Goal: Task Accomplishment & Management: Manage account settings

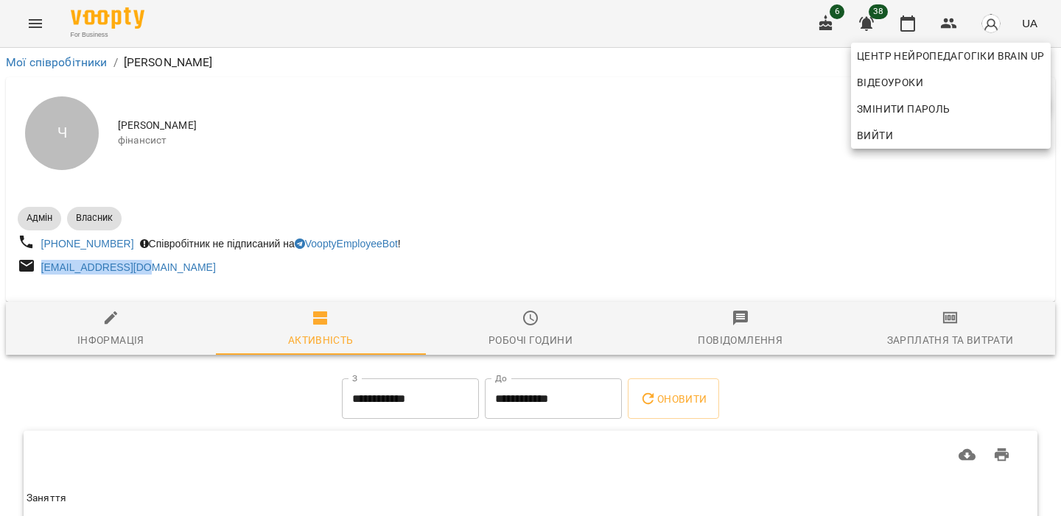
click at [976, 134] on span "Вийти" at bounding box center [951, 136] width 188 height 18
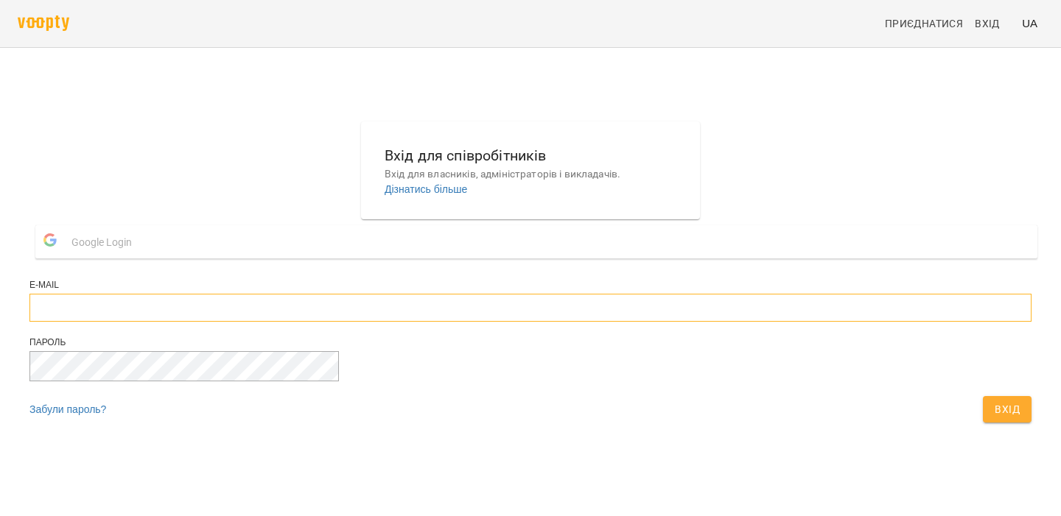
type input "**********"
click at [518, 322] on input "**********" at bounding box center [530, 308] width 1002 height 28
click at [995, 418] on span "Вхід" at bounding box center [1007, 410] width 25 height 18
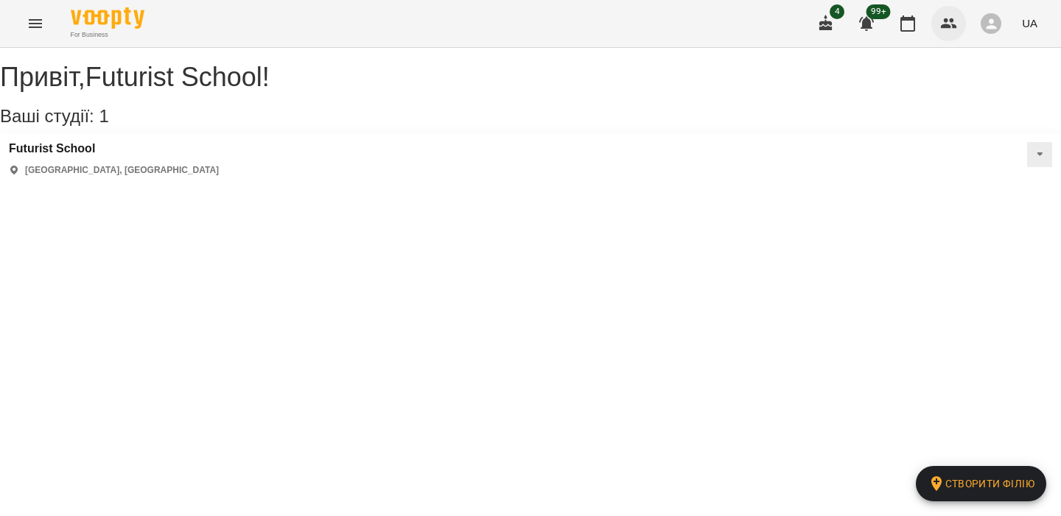
click at [958, 32] on icon "button" at bounding box center [949, 24] width 18 height 18
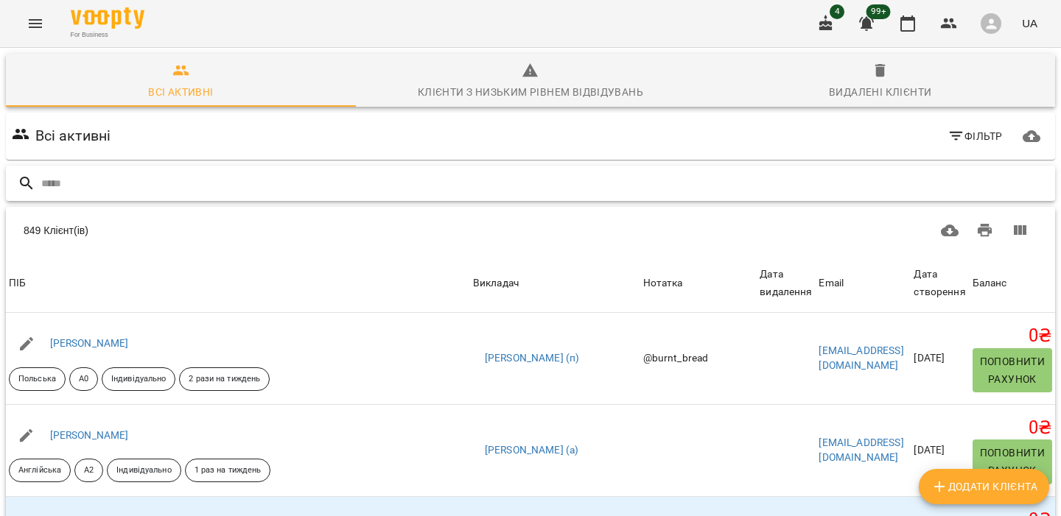
click at [561, 179] on input "text" at bounding box center [545, 184] width 1008 height 24
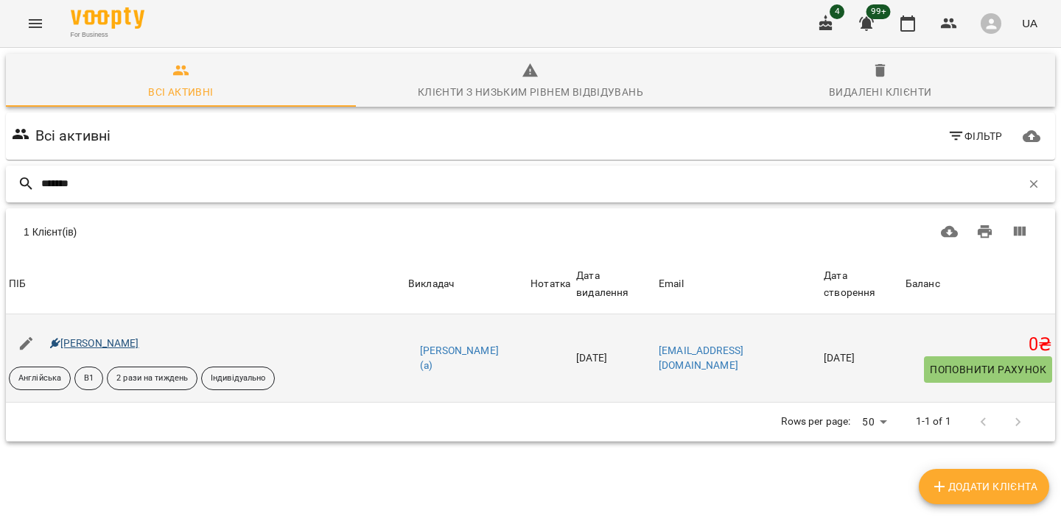
type input "*******"
click at [106, 343] on link "[PERSON_NAME]" at bounding box center [94, 343] width 89 height 12
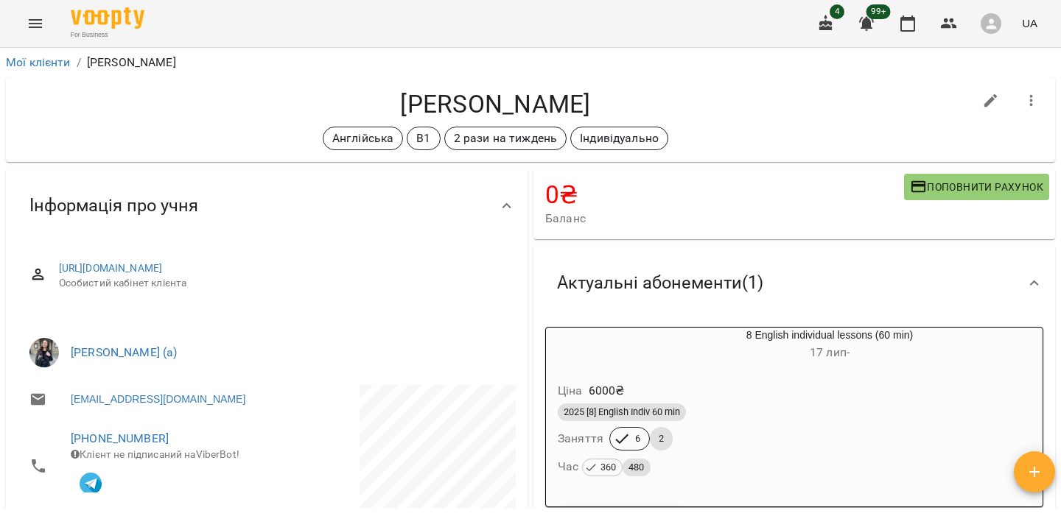
scroll to position [1505, 0]
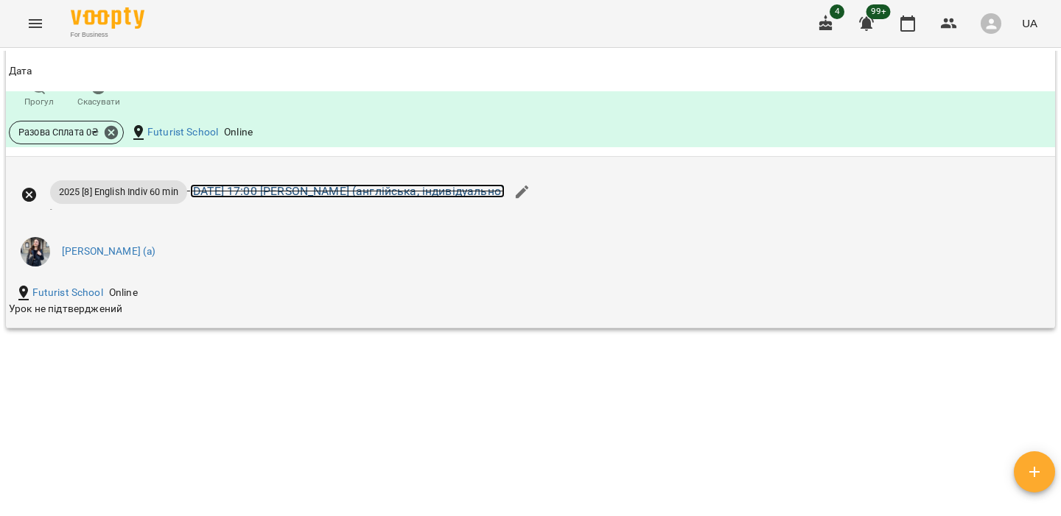
click at [367, 188] on link "вт 19 серп 2025 17:00 Хижняк Марія (англійська, індивідуально)" at bounding box center [347, 191] width 315 height 14
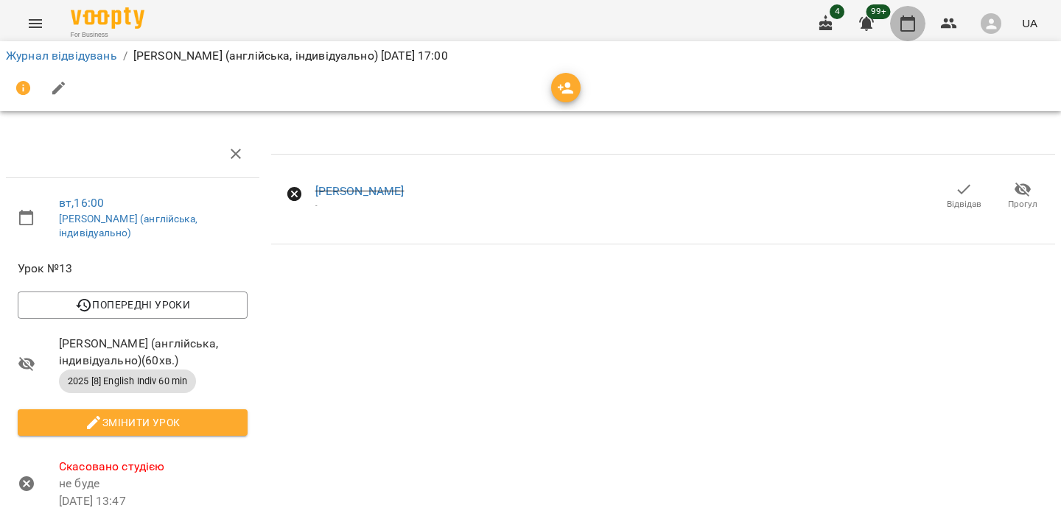
click at [914, 23] on icon "button" at bounding box center [908, 24] width 18 height 18
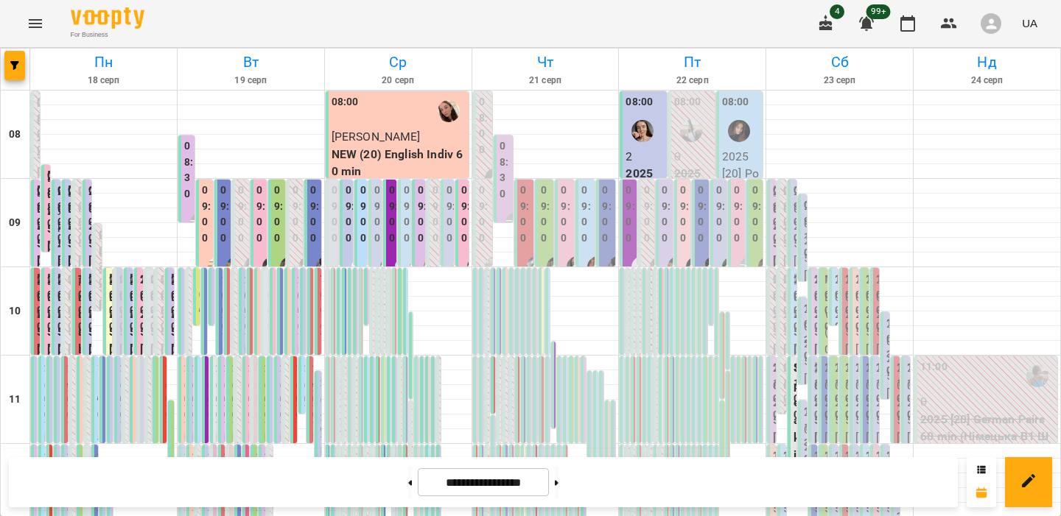
scroll to position [564, 0]
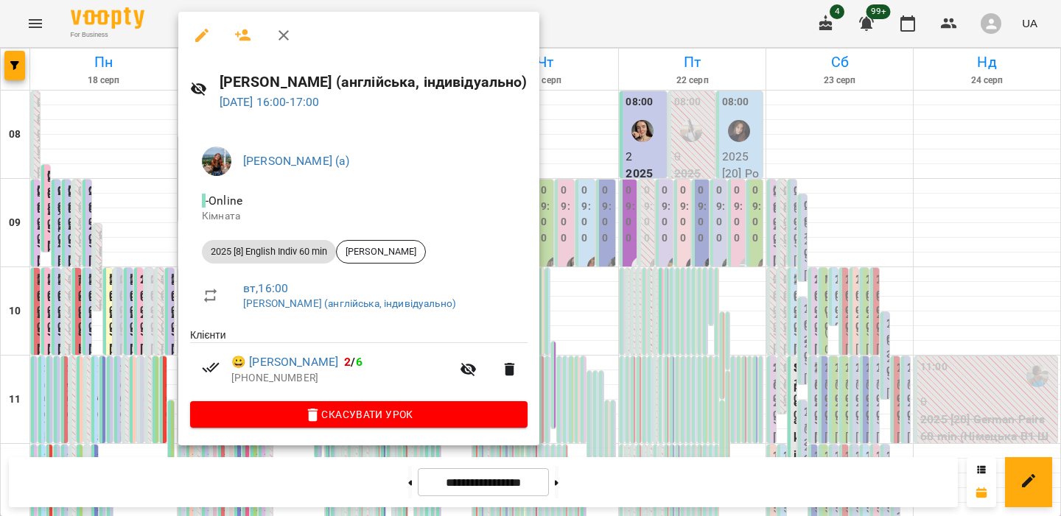
click at [166, 260] on div at bounding box center [530, 258] width 1061 height 516
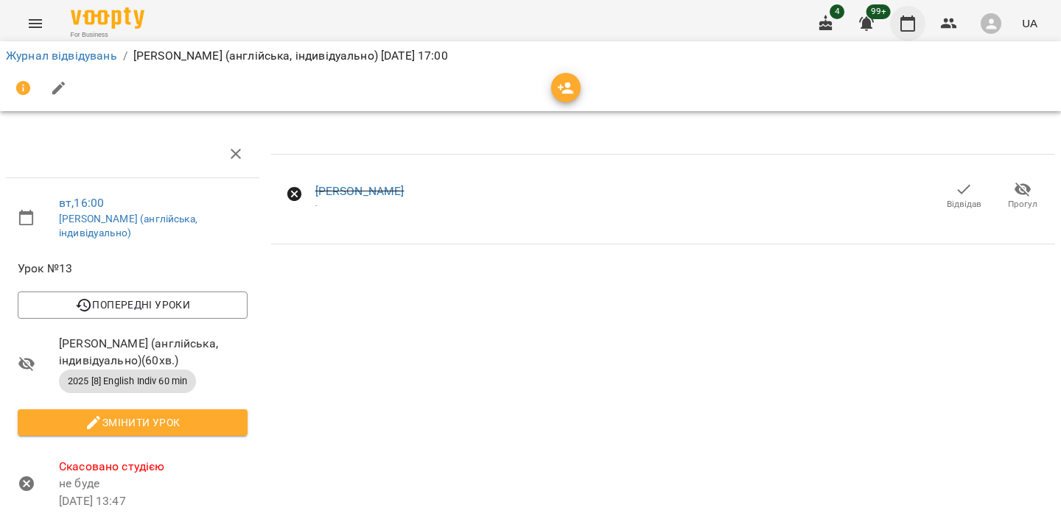
click at [911, 24] on icon "button" at bounding box center [908, 24] width 18 height 18
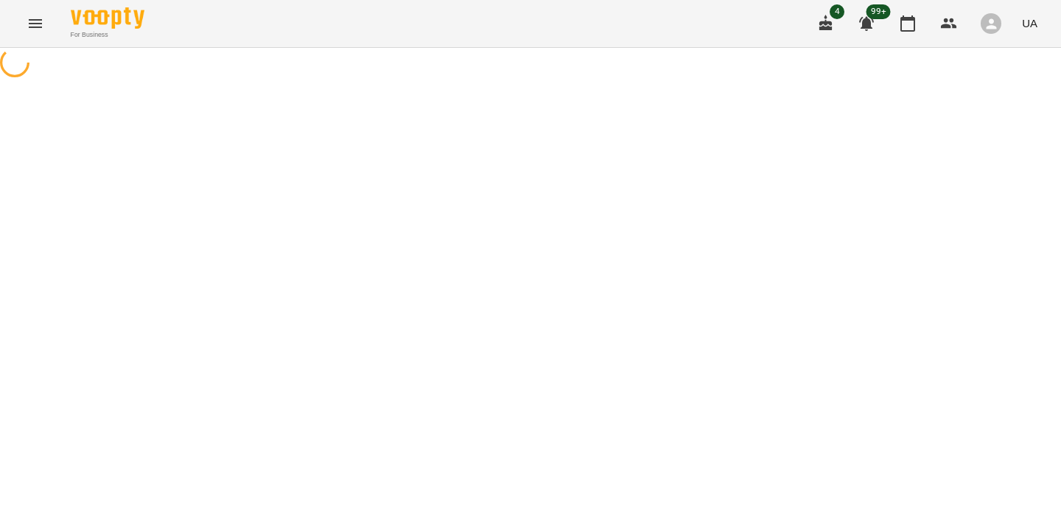
click at [41, 26] on icon "Menu" at bounding box center [35, 23] width 13 height 9
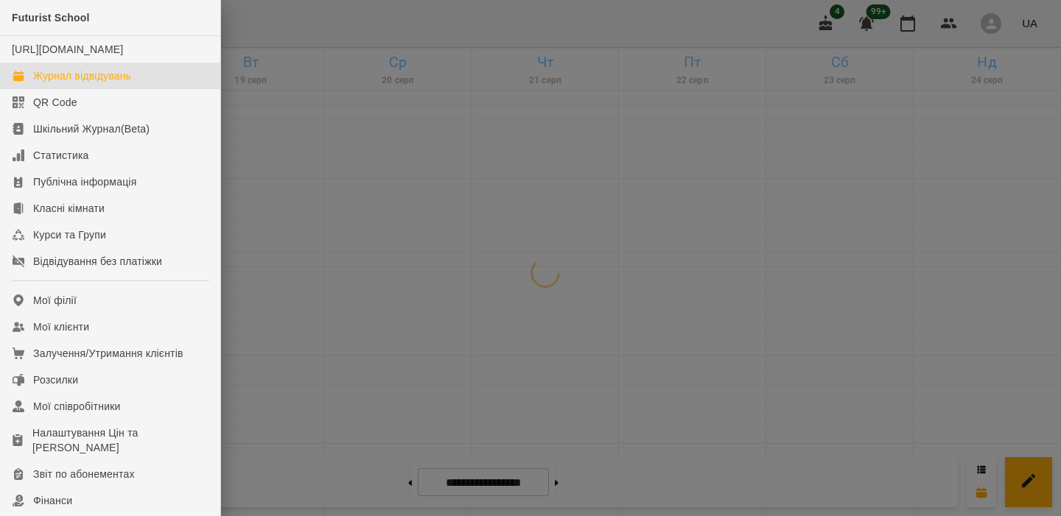
click at [289, 77] on div at bounding box center [530, 258] width 1061 height 516
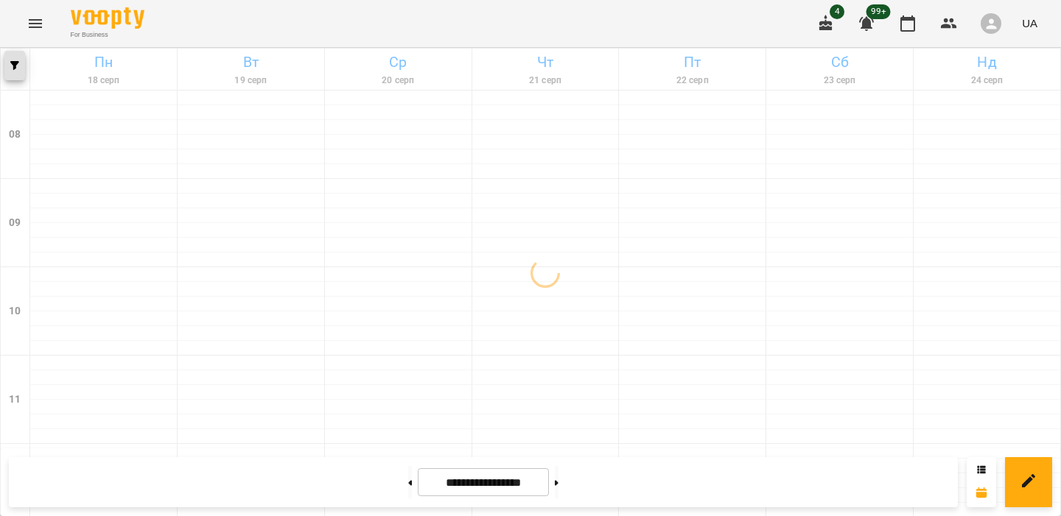
click at [23, 67] on span "button" at bounding box center [14, 65] width 21 height 9
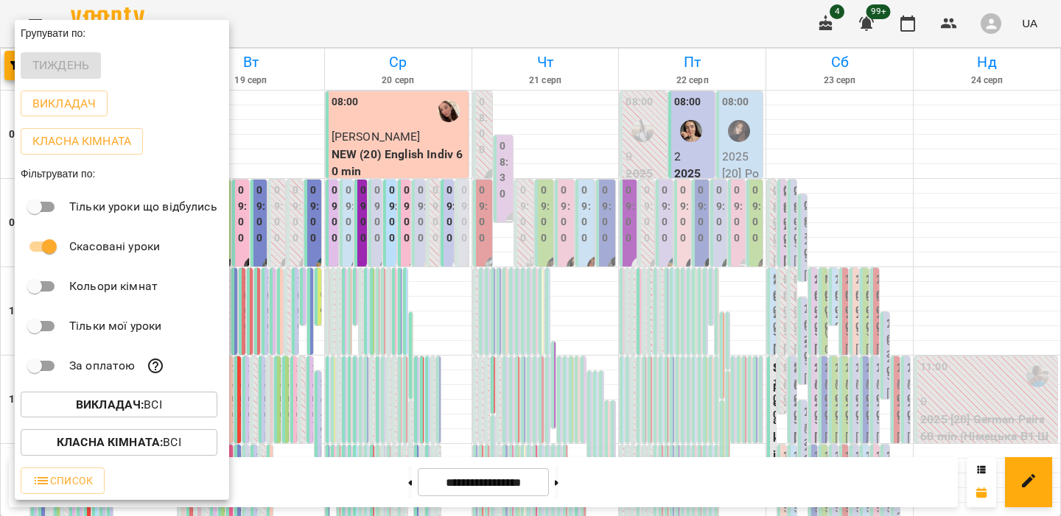
click at [155, 424] on div "Класна кімната : Всі" at bounding box center [122, 443] width 214 height 38
click at [138, 407] on b "Викладач :" at bounding box center [110, 405] width 68 height 14
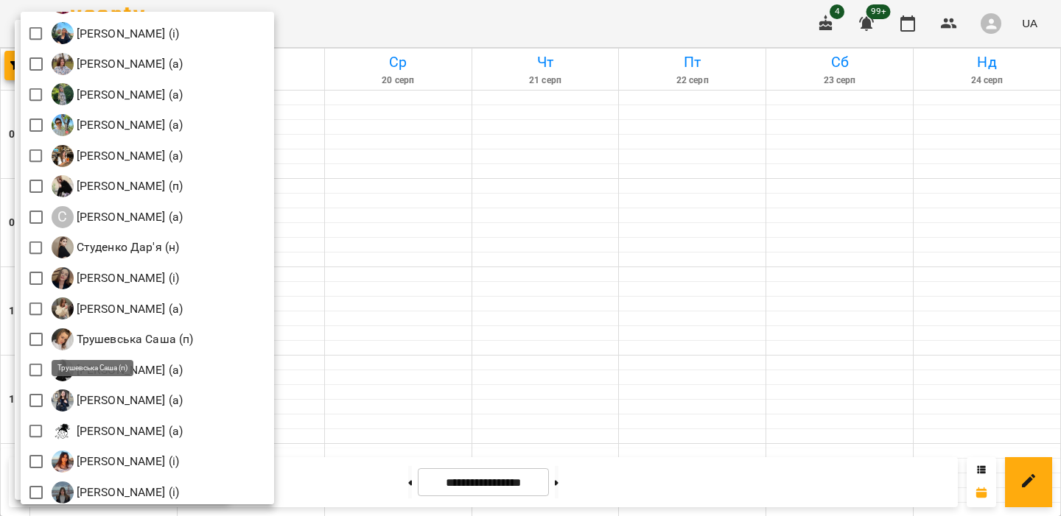
scroll to position [1986, 0]
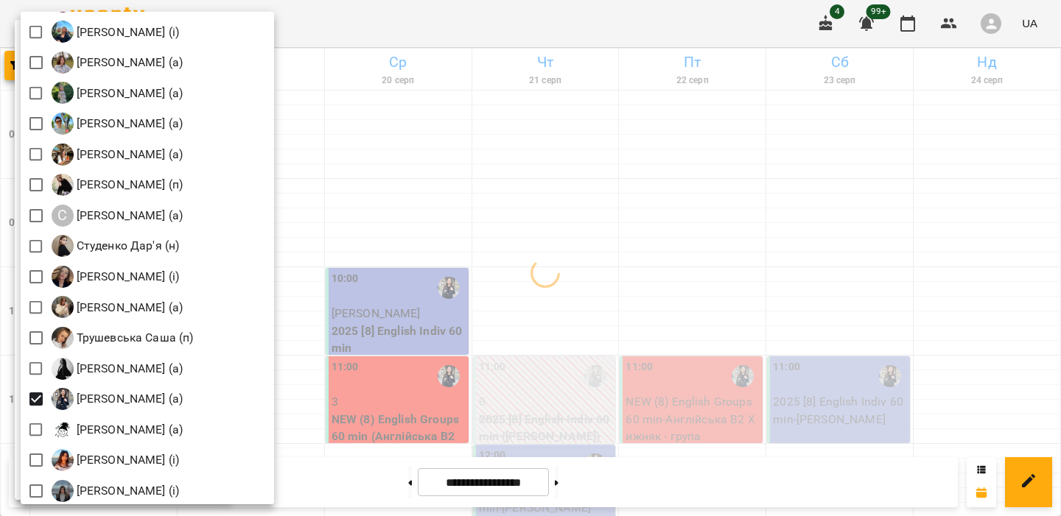
click at [455, 281] on div at bounding box center [530, 258] width 1061 height 516
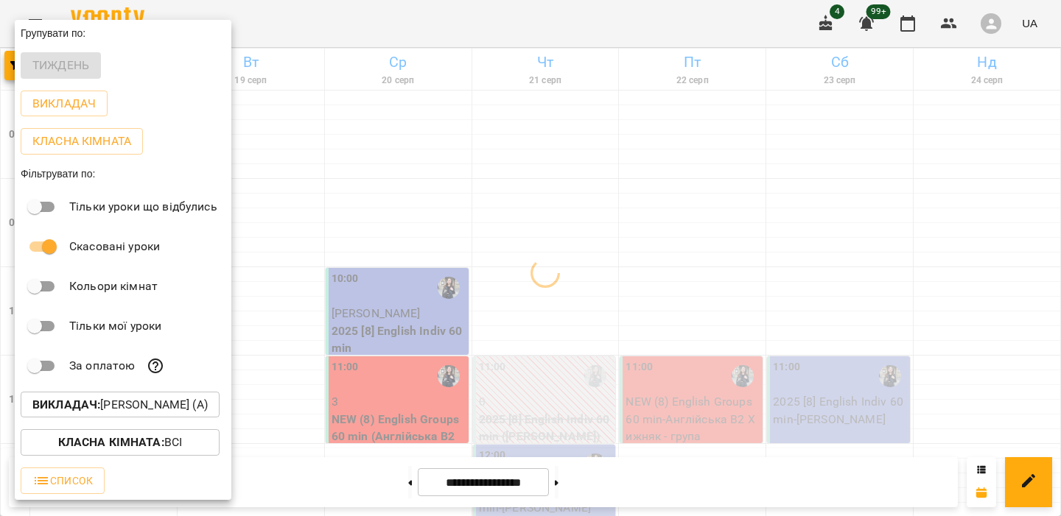
click at [398, 232] on div at bounding box center [530, 258] width 1061 height 516
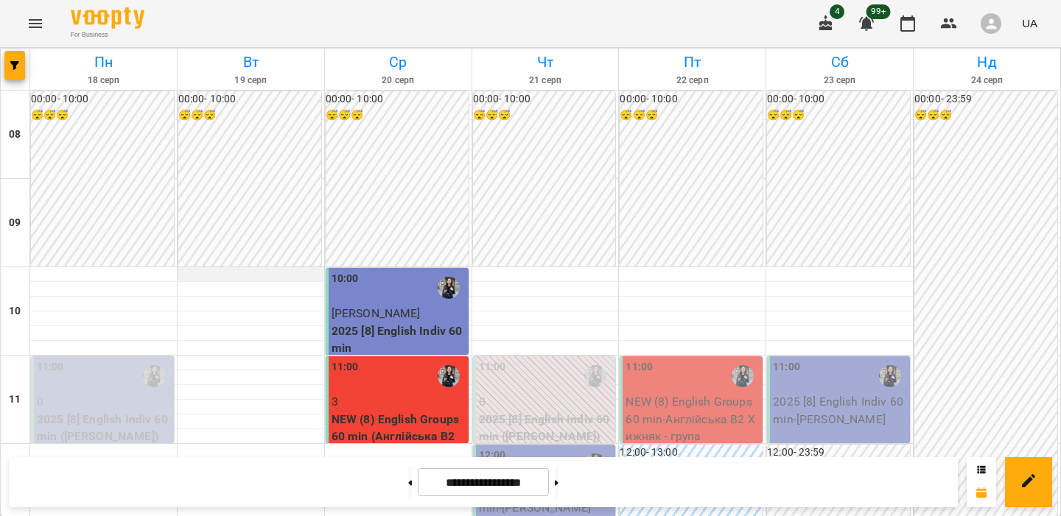
scroll to position [606, 0]
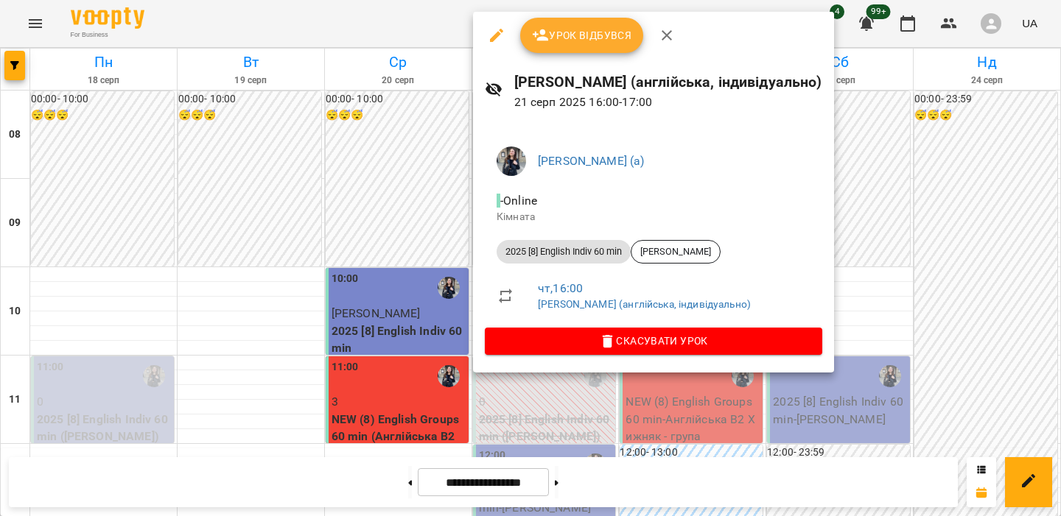
click at [272, 241] on div at bounding box center [530, 258] width 1061 height 516
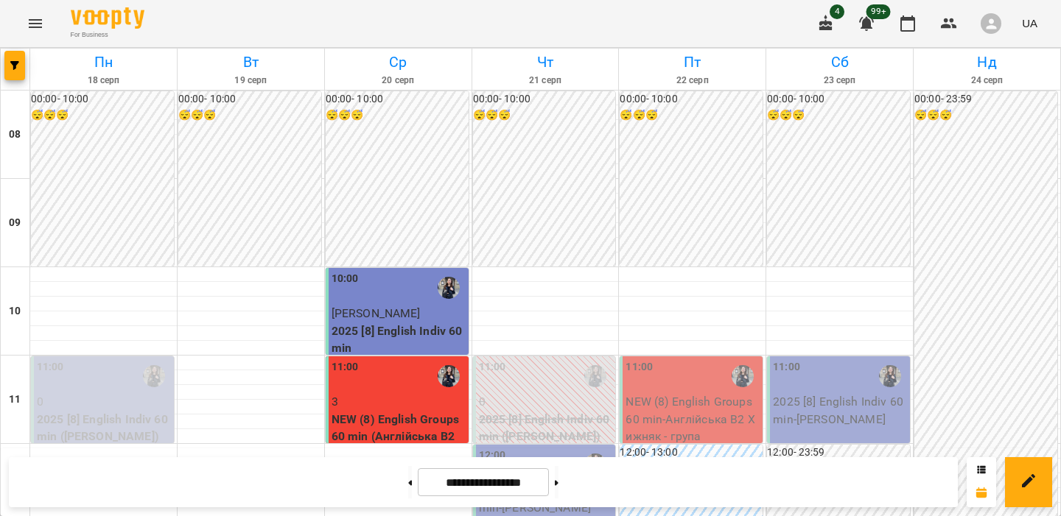
scroll to position [712, 0]
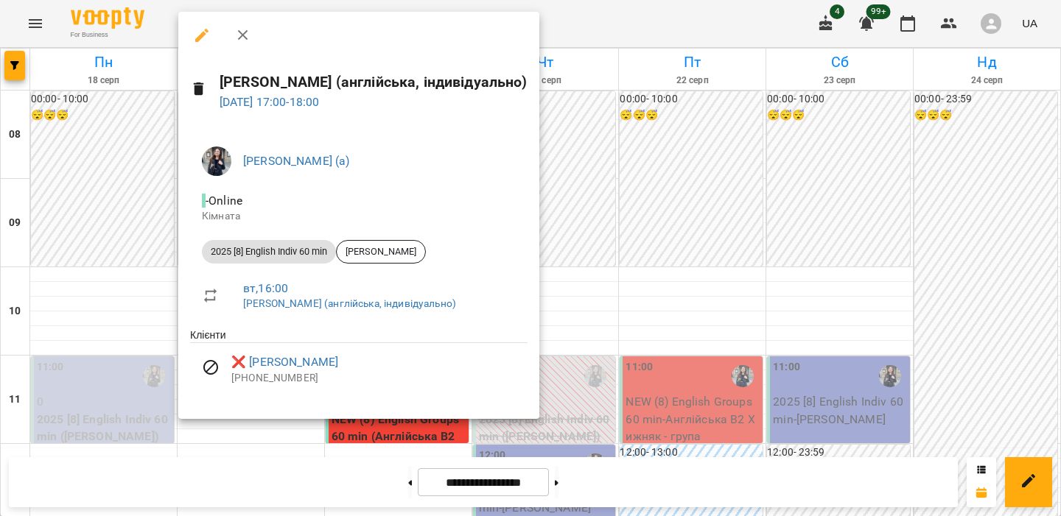
click at [112, 220] on div at bounding box center [530, 258] width 1061 height 516
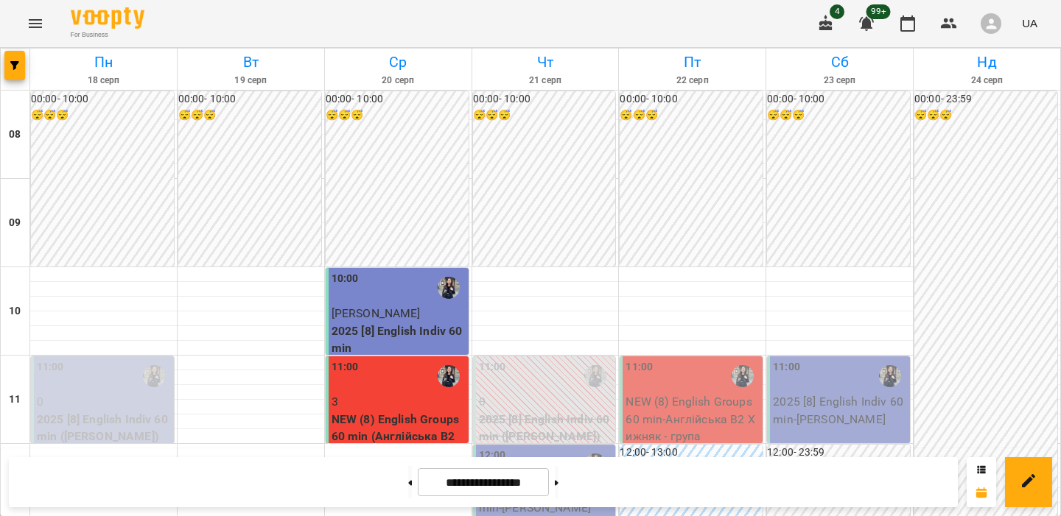
scroll to position [562, 0]
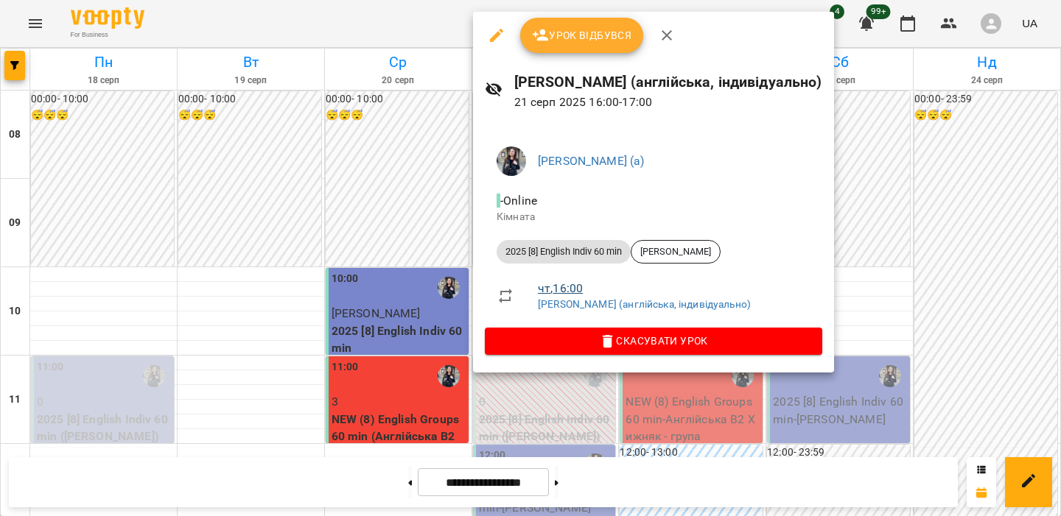
click at [553, 287] on link "чт , 16:00" at bounding box center [560, 288] width 45 height 14
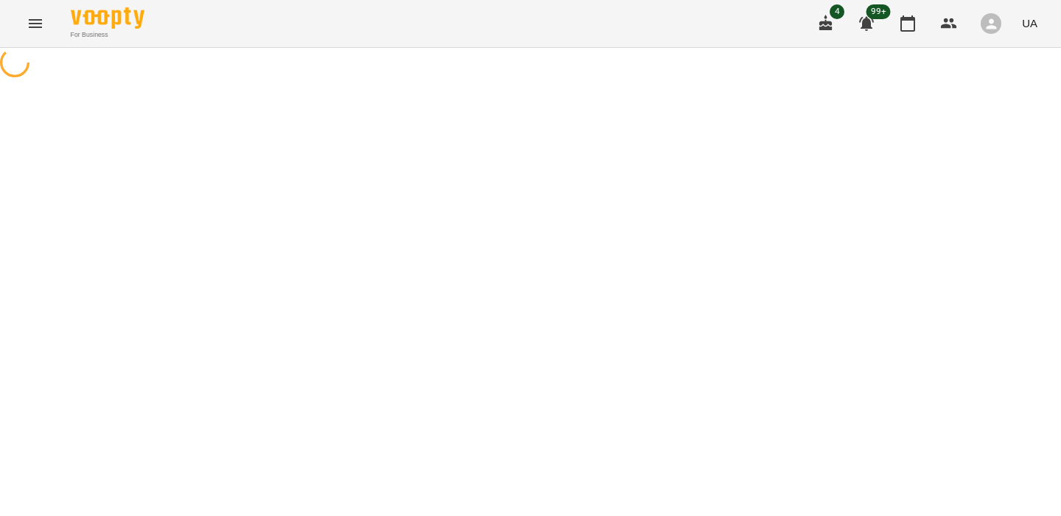
select select "*"
select select "**********"
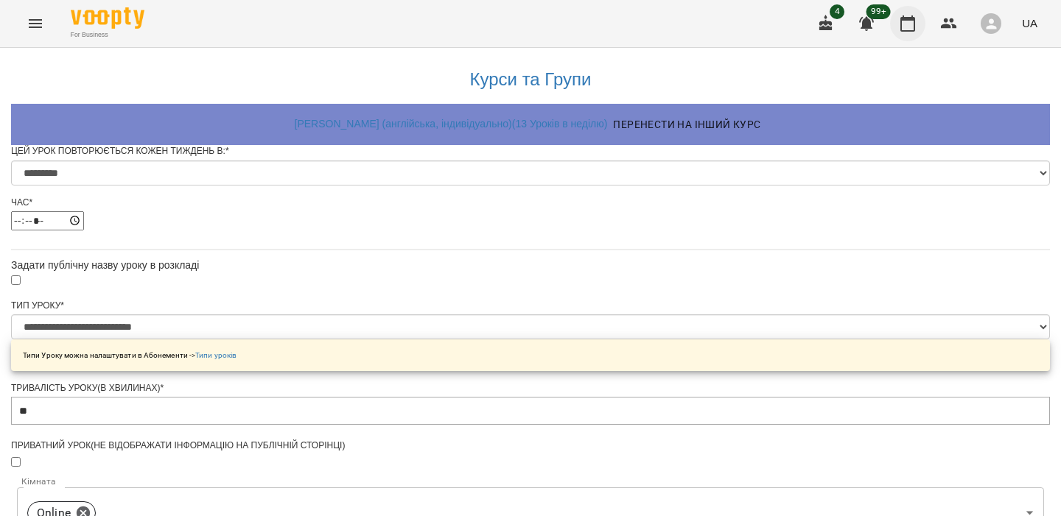
click at [905, 30] on icon "button" at bounding box center [907, 23] width 15 height 16
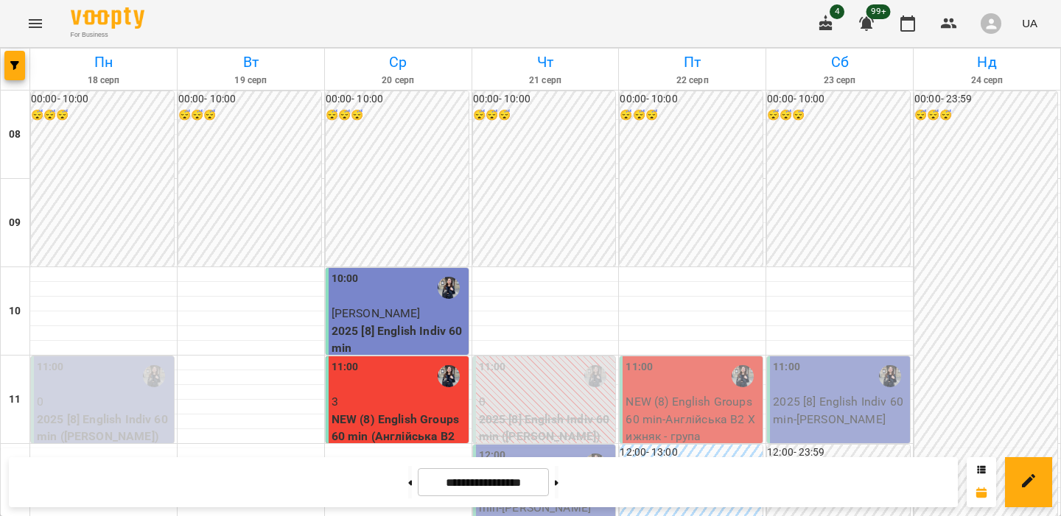
scroll to position [677, 0]
click at [936, 29] on button "button" at bounding box center [948, 23] width 35 height 35
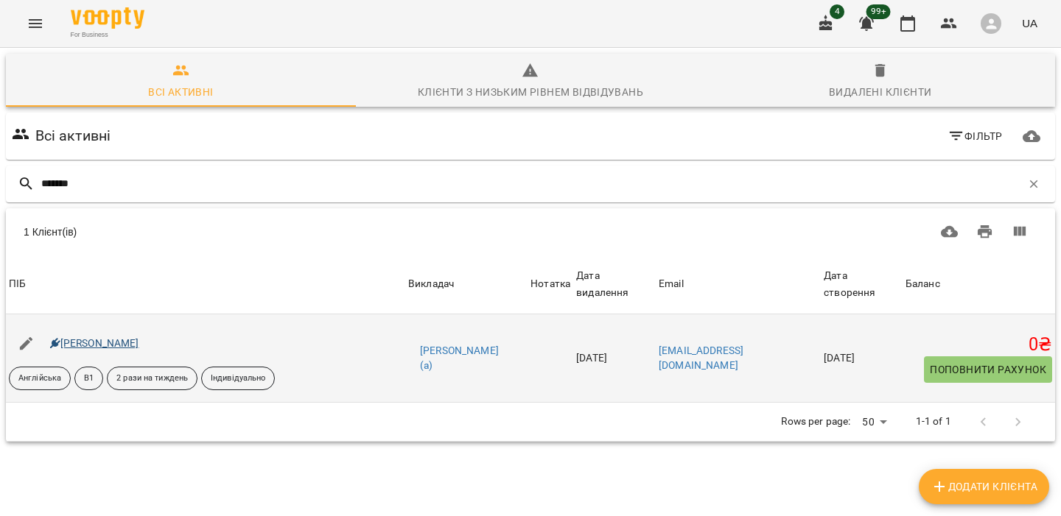
type input "*******"
click at [96, 344] on link "[PERSON_NAME]" at bounding box center [94, 343] width 89 height 12
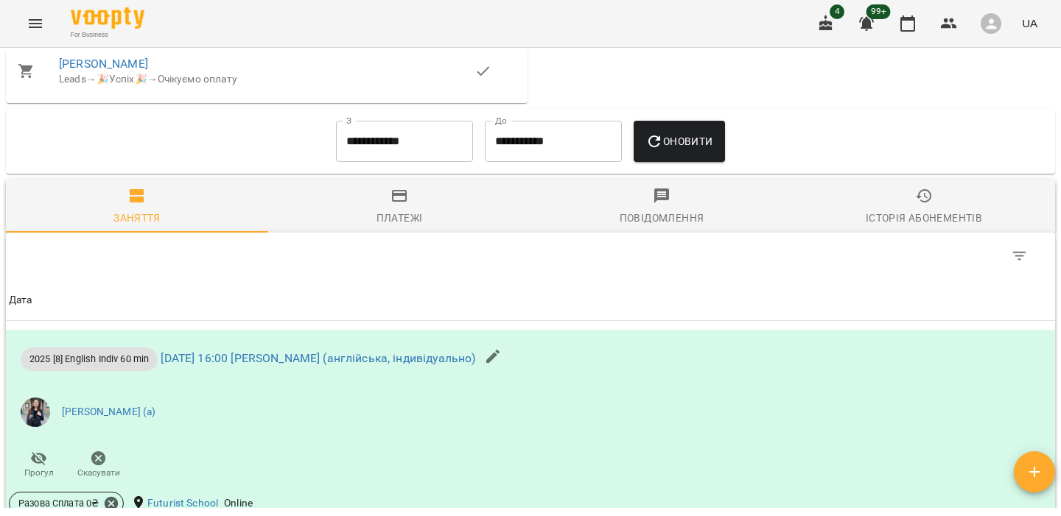
scroll to position [1155, 0]
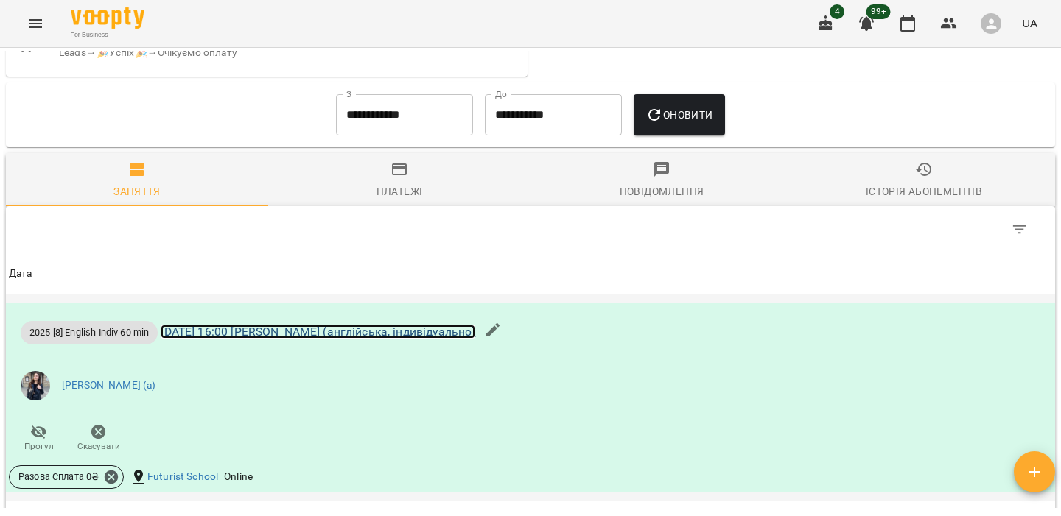
click at [444, 339] on link "чт 14 серп 2025 16:00 Хижняк Марія (англійська, індивідуально)" at bounding box center [318, 332] width 315 height 14
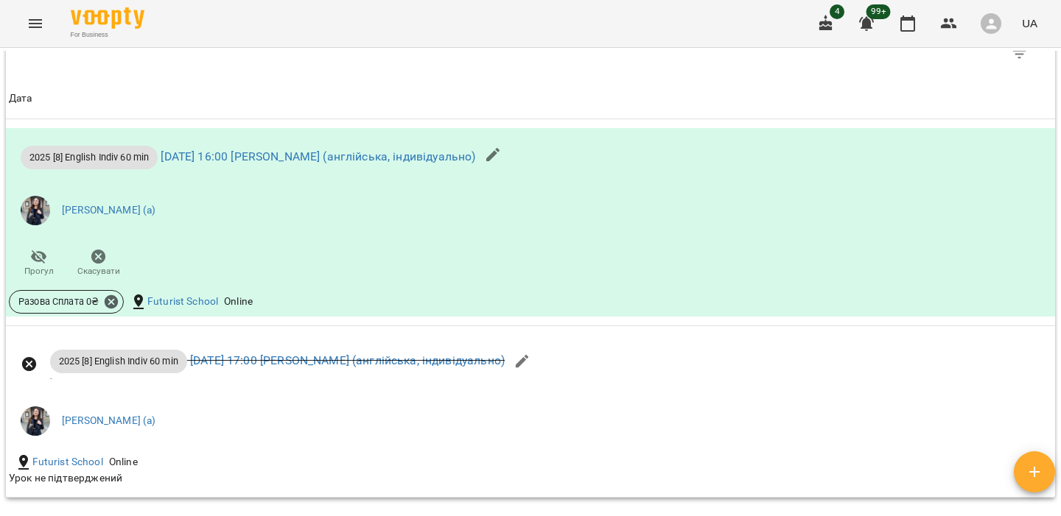
scroll to position [1318, 0]
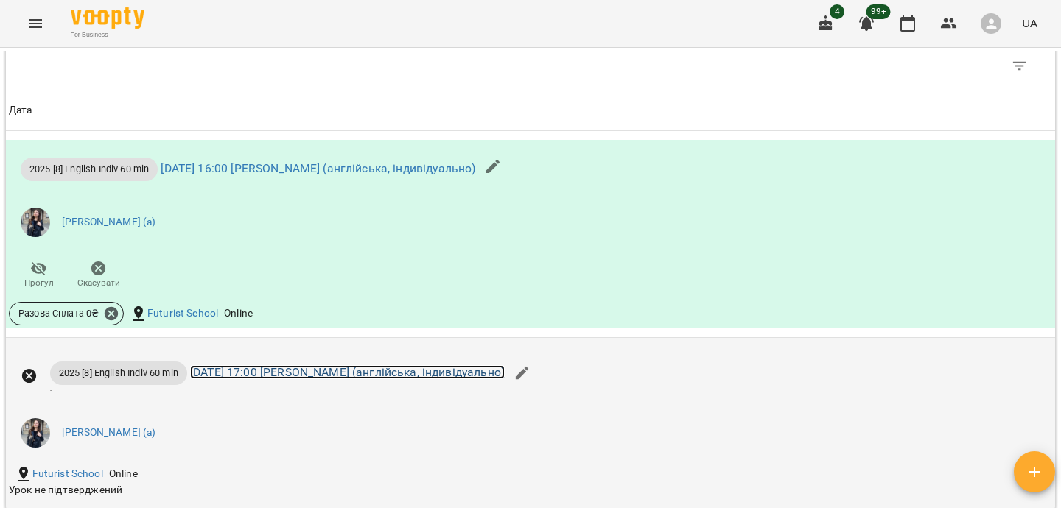
click at [423, 379] on link "вт 19 серп 2025 17:00 Хижняк Марія (англійська, індивідуально)" at bounding box center [347, 372] width 315 height 14
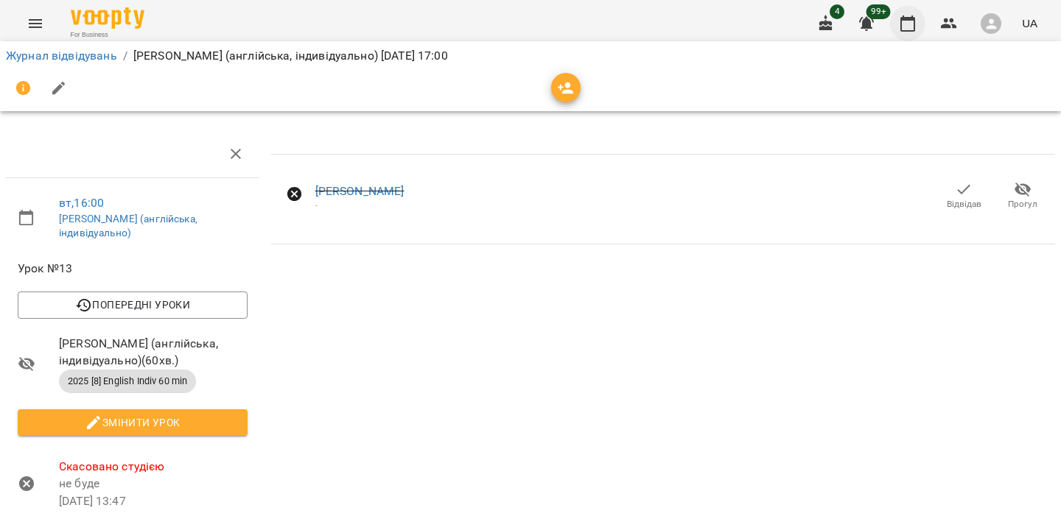
click at [904, 29] on icon "button" at bounding box center [908, 24] width 18 height 18
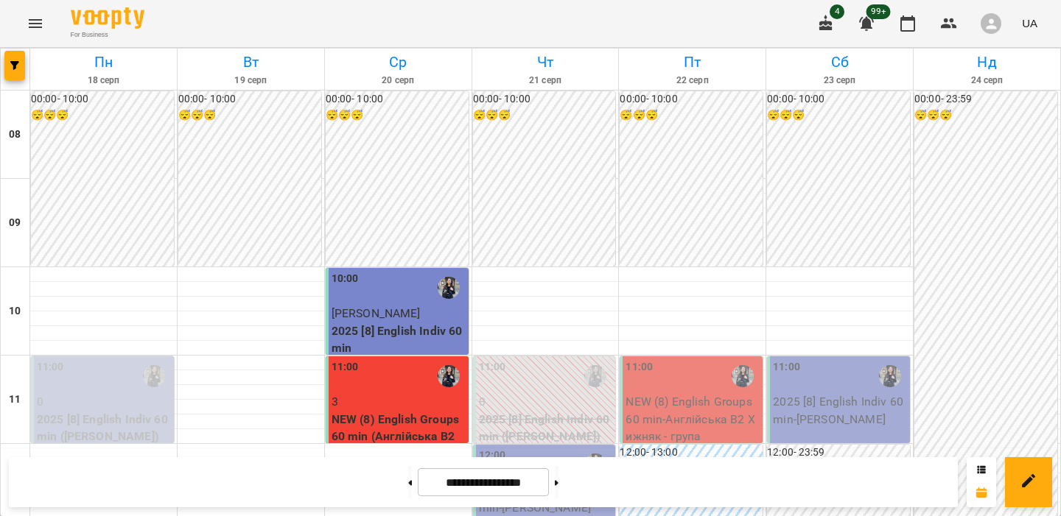
scroll to position [617, 0]
click at [558, 485] on button at bounding box center [557, 482] width 4 height 32
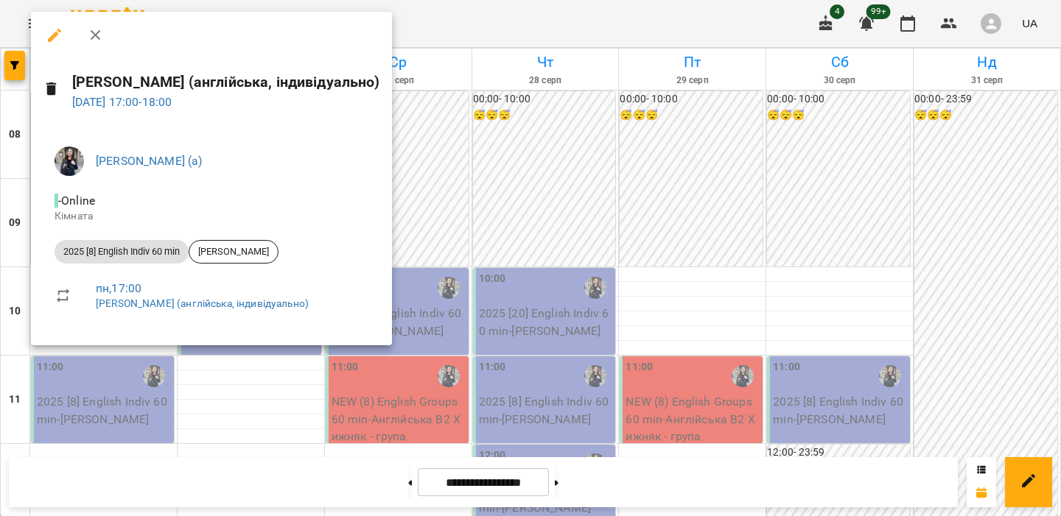
click at [325, 376] on div at bounding box center [530, 258] width 1061 height 516
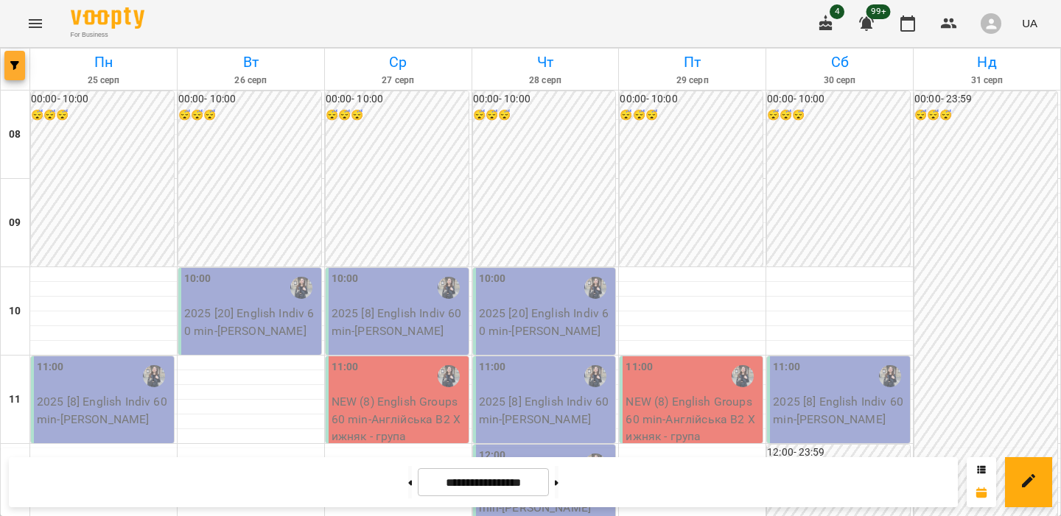
click at [15, 66] on icon "button" at bounding box center [14, 65] width 9 height 9
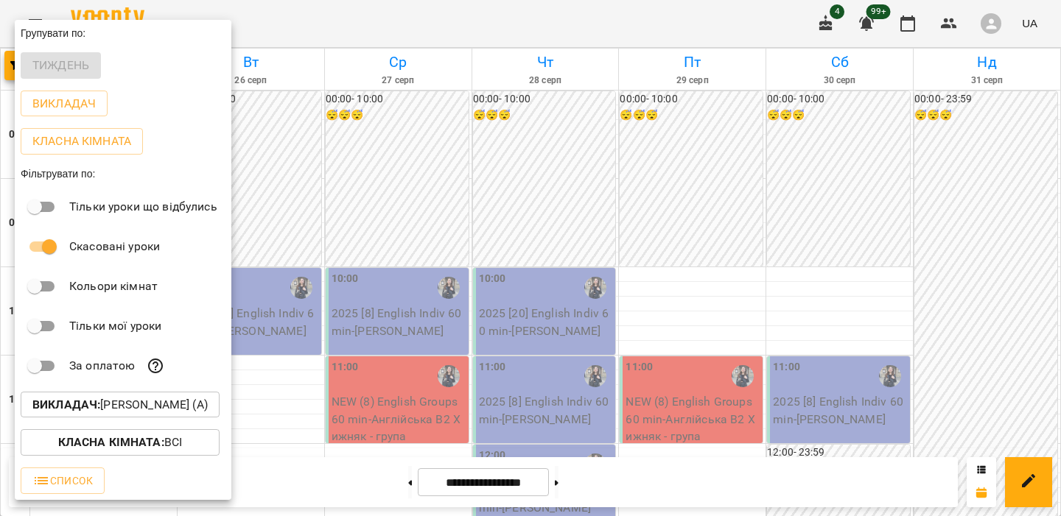
click at [351, 291] on div at bounding box center [530, 258] width 1061 height 516
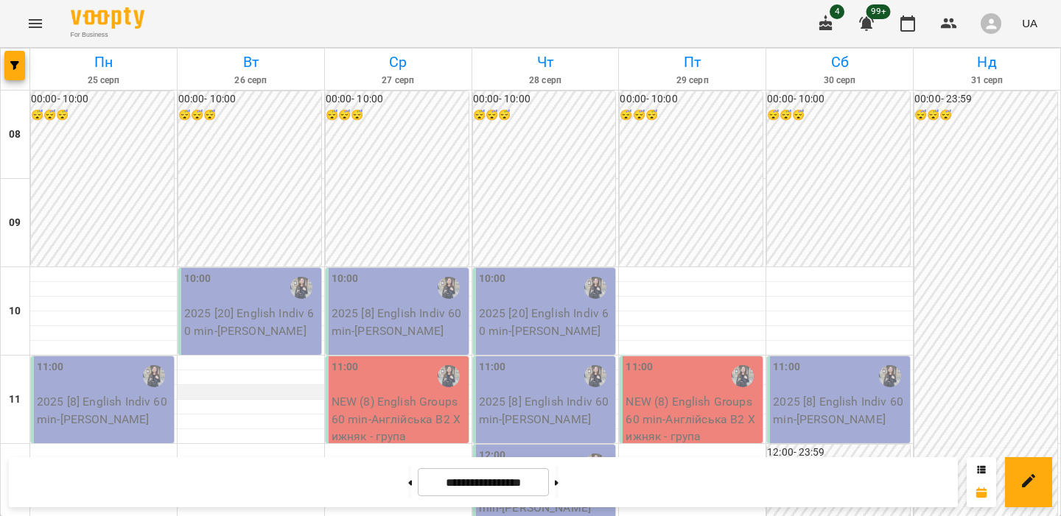
scroll to position [250, 0]
click at [558, 484] on button at bounding box center [557, 482] width 4 height 32
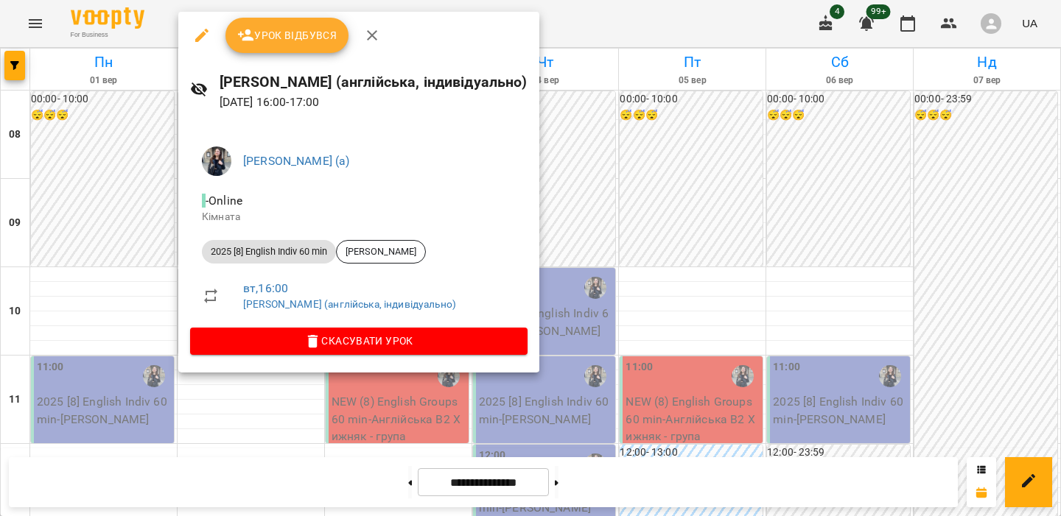
click at [107, 172] on div at bounding box center [530, 258] width 1061 height 516
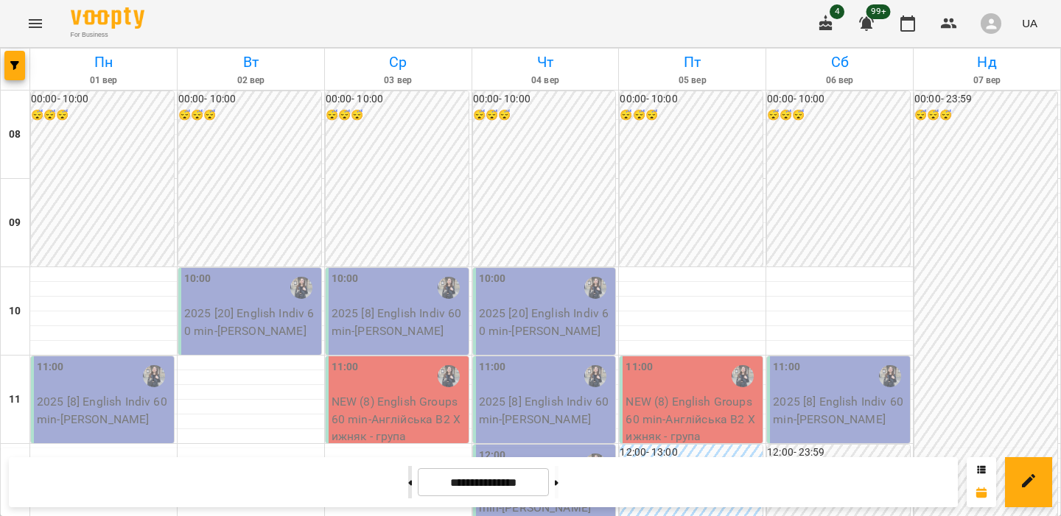
click at [408, 480] on button at bounding box center [410, 482] width 4 height 32
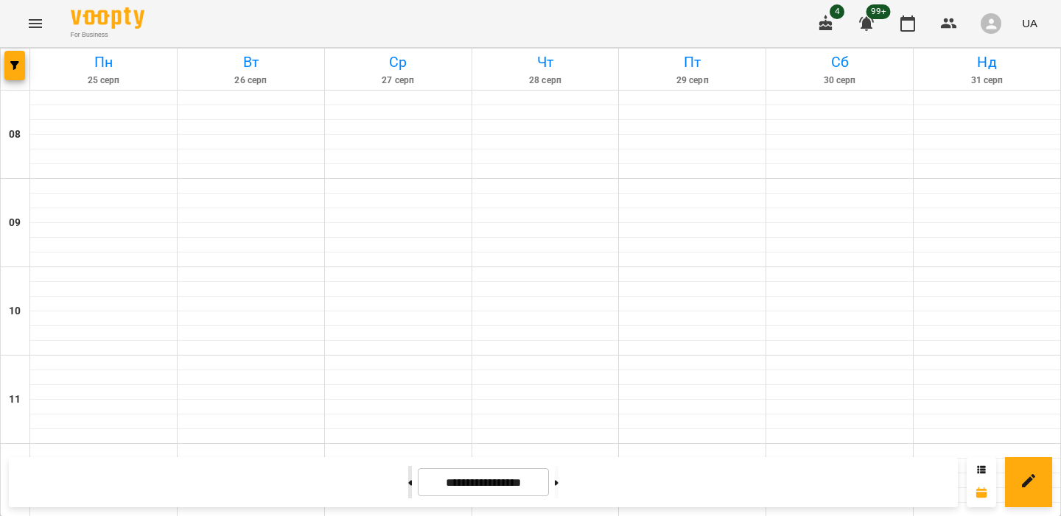
click at [408, 480] on button at bounding box center [410, 482] width 4 height 32
type input "**********"
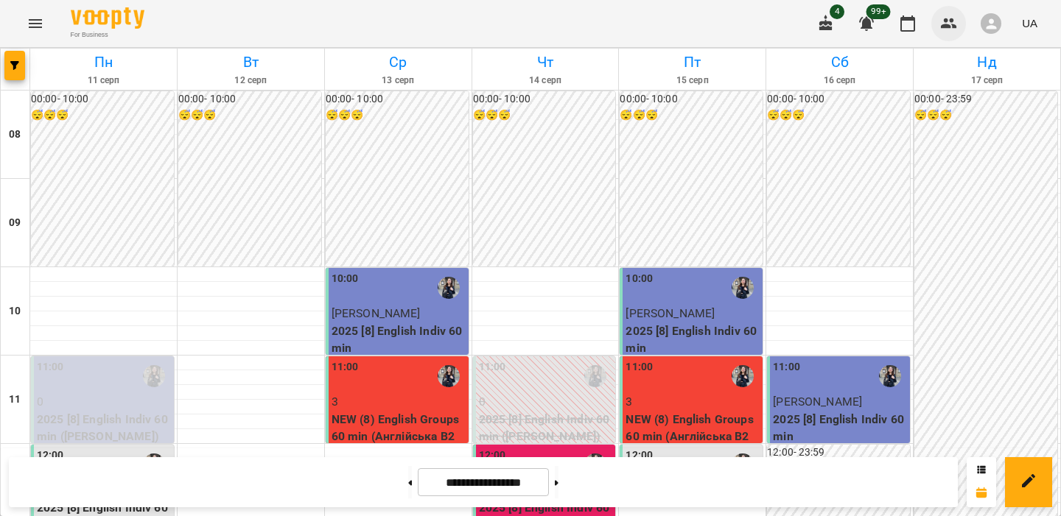
click at [950, 21] on icon "button" at bounding box center [949, 24] width 18 height 18
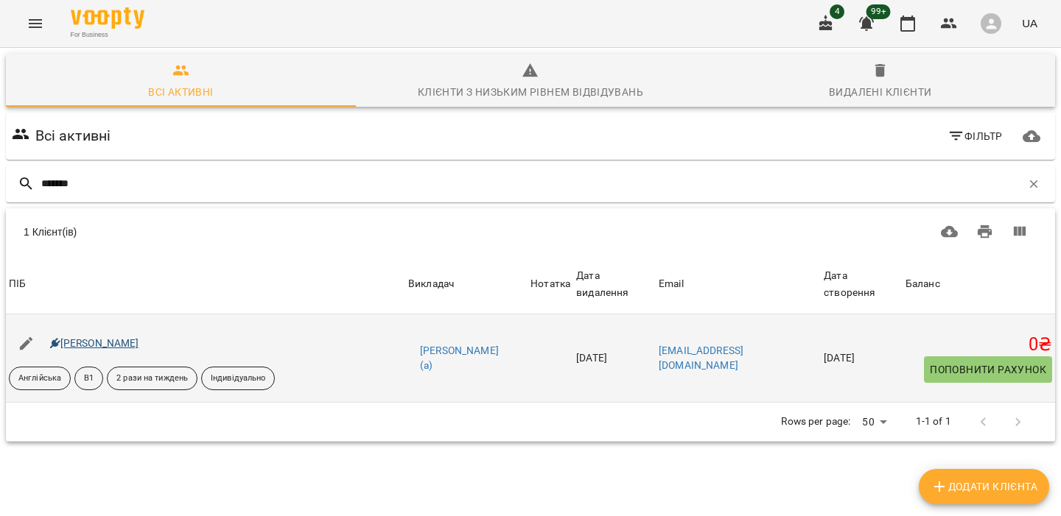
type input "*******"
click at [88, 340] on link "[PERSON_NAME]" at bounding box center [94, 343] width 89 height 12
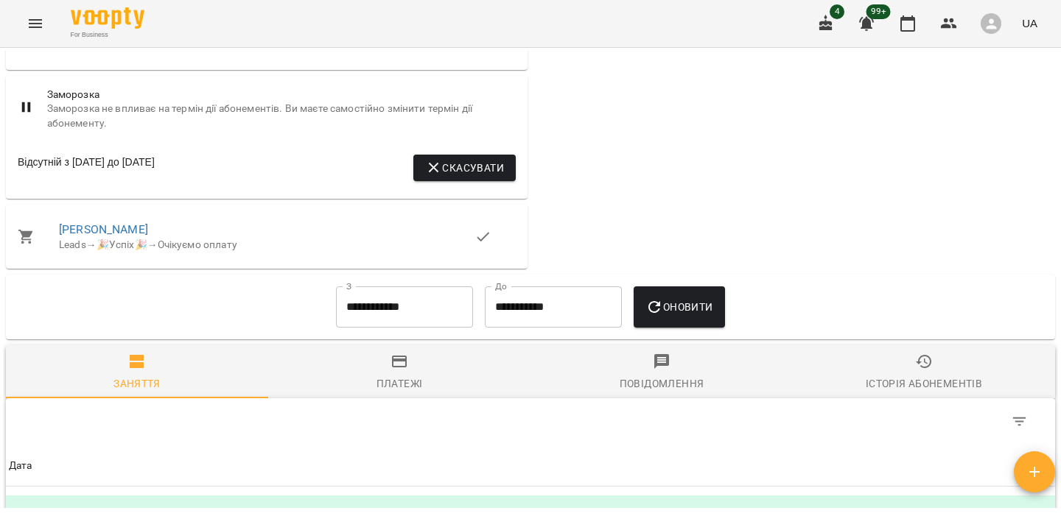
scroll to position [963, 0]
click at [370, 305] on input "**********" at bounding box center [404, 306] width 137 height 41
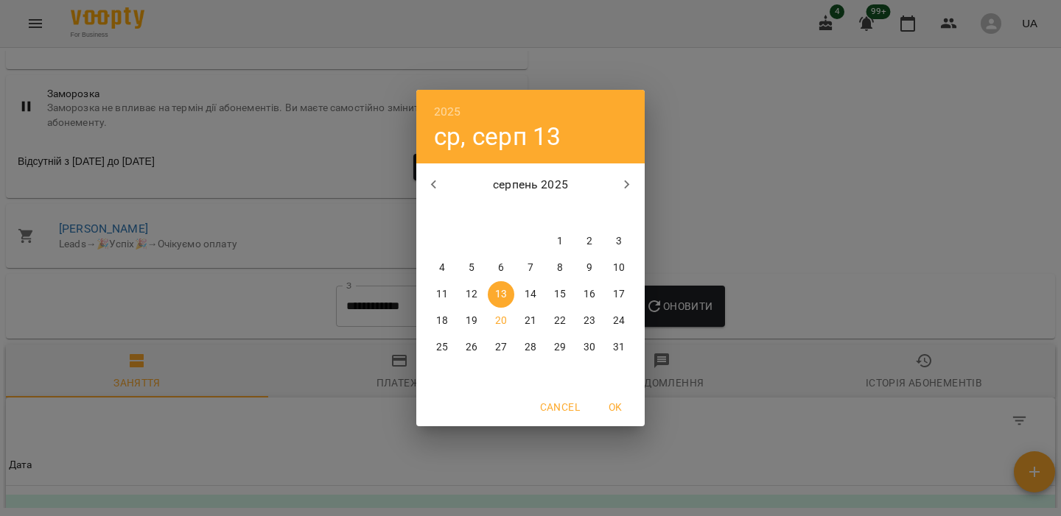
click at [559, 242] on p "1" at bounding box center [560, 241] width 6 height 15
type input "**********"
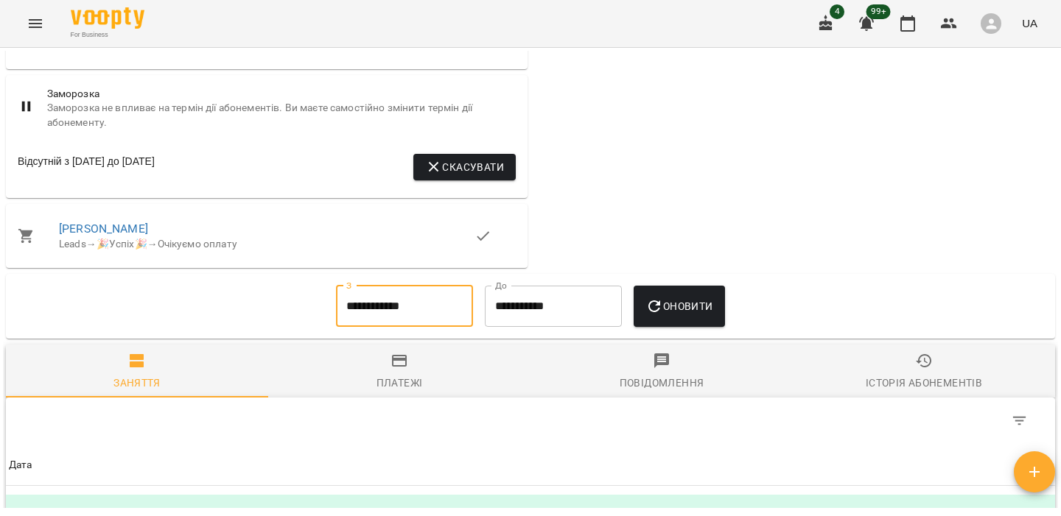
click at [653, 313] on icon "button" at bounding box center [654, 307] width 18 height 18
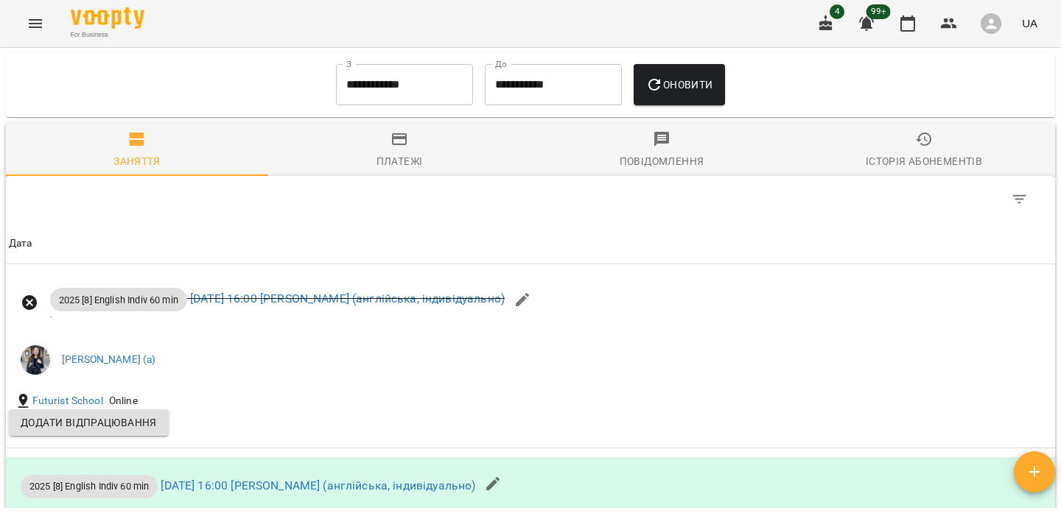
scroll to position [1208, 0]
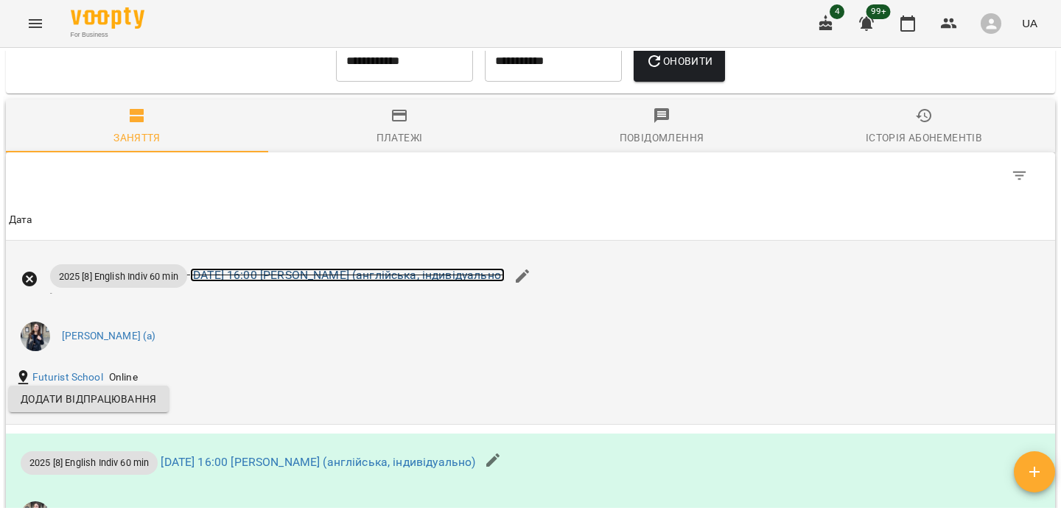
click at [326, 279] on link "чт 07 серп 2025 16:00 Хижняк Марія (англійська, індивідуально)" at bounding box center [347, 275] width 315 height 14
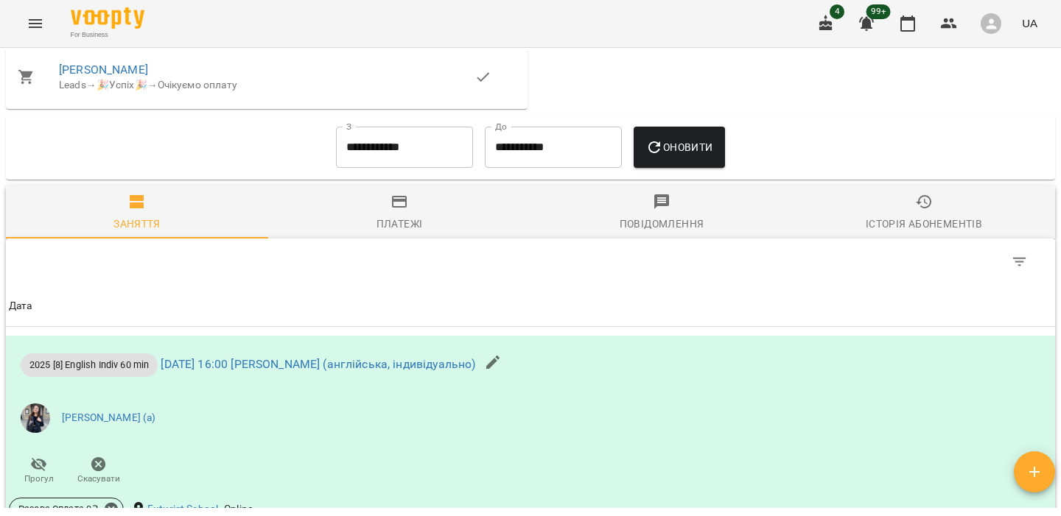
scroll to position [1125, 0]
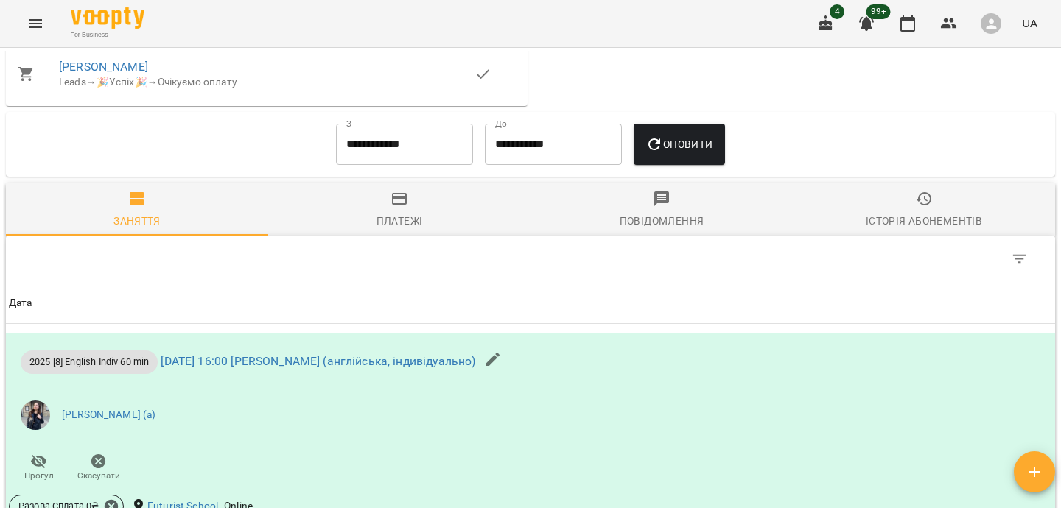
click at [405, 165] on input "**********" at bounding box center [404, 144] width 137 height 41
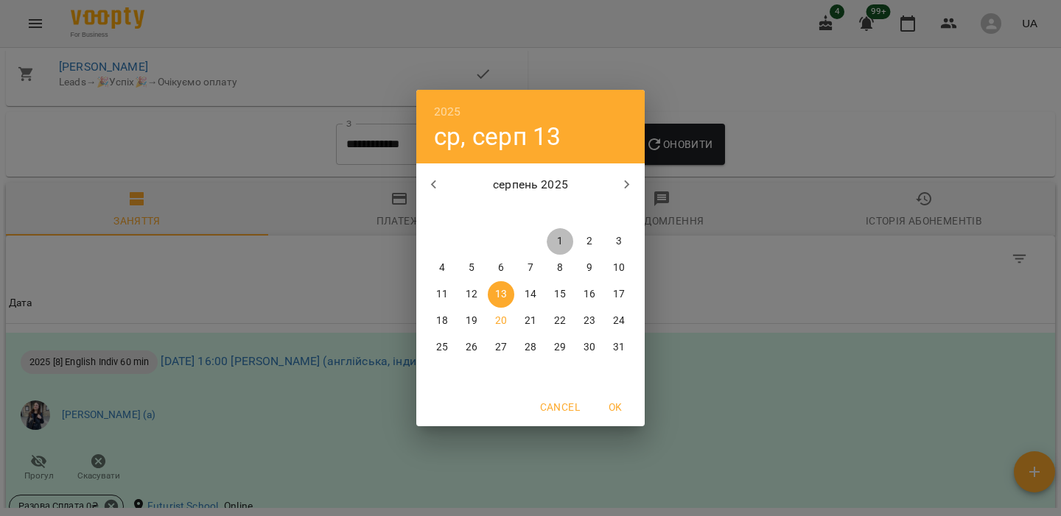
click at [562, 240] on p "1" at bounding box center [560, 241] width 6 height 15
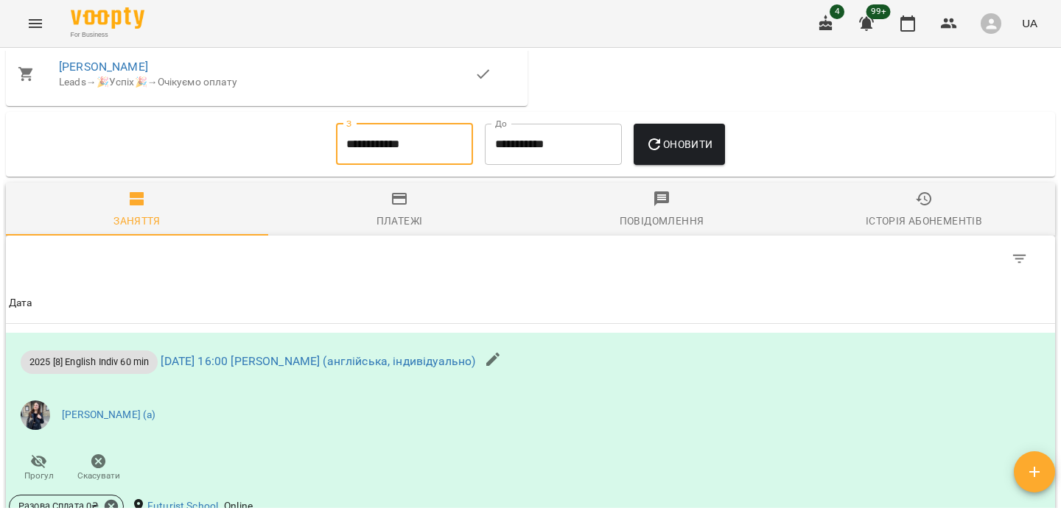
click at [694, 153] on span "Оновити" at bounding box center [678, 145] width 67 height 18
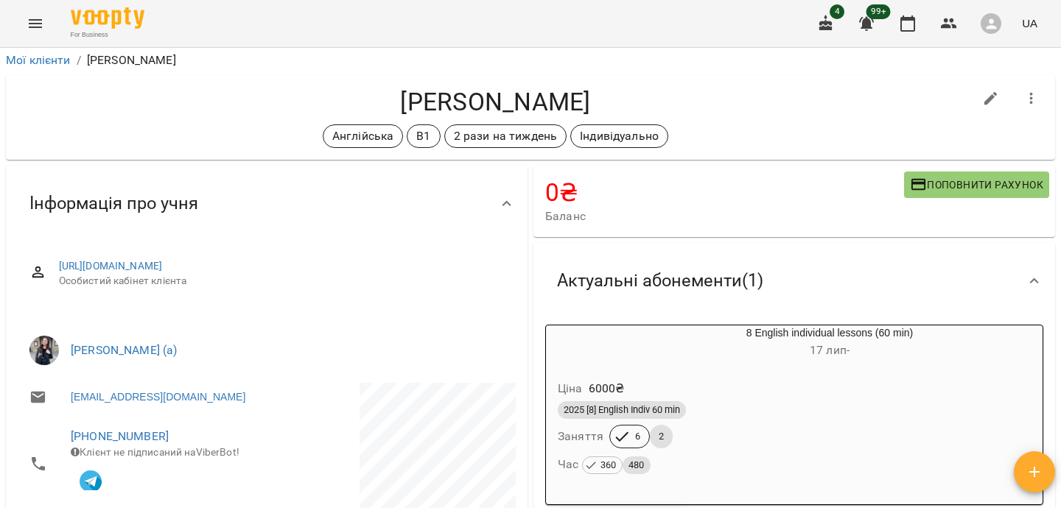
scroll to position [1020, 0]
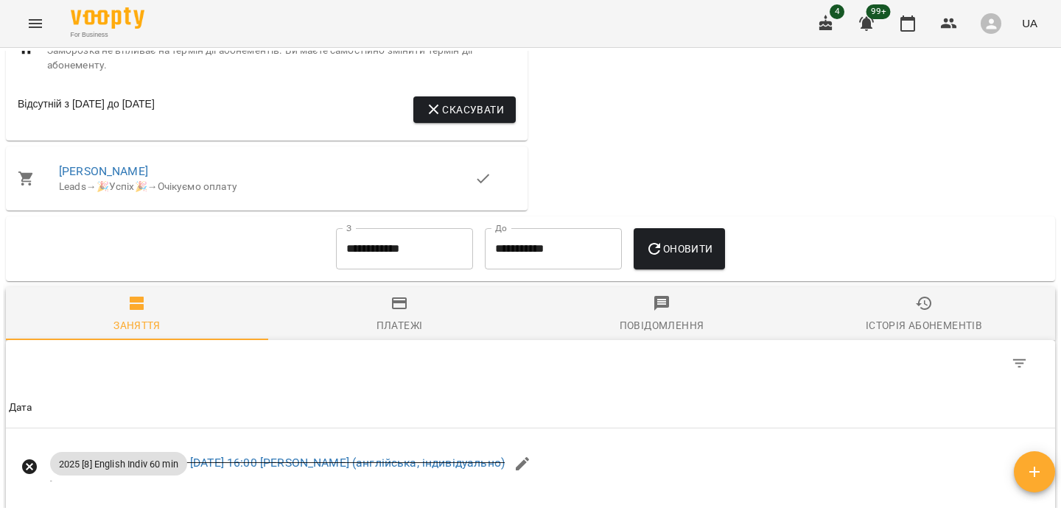
click at [400, 281] on div "**********" at bounding box center [530, 249] width 1049 height 65
click at [418, 268] on input "**********" at bounding box center [404, 248] width 137 height 41
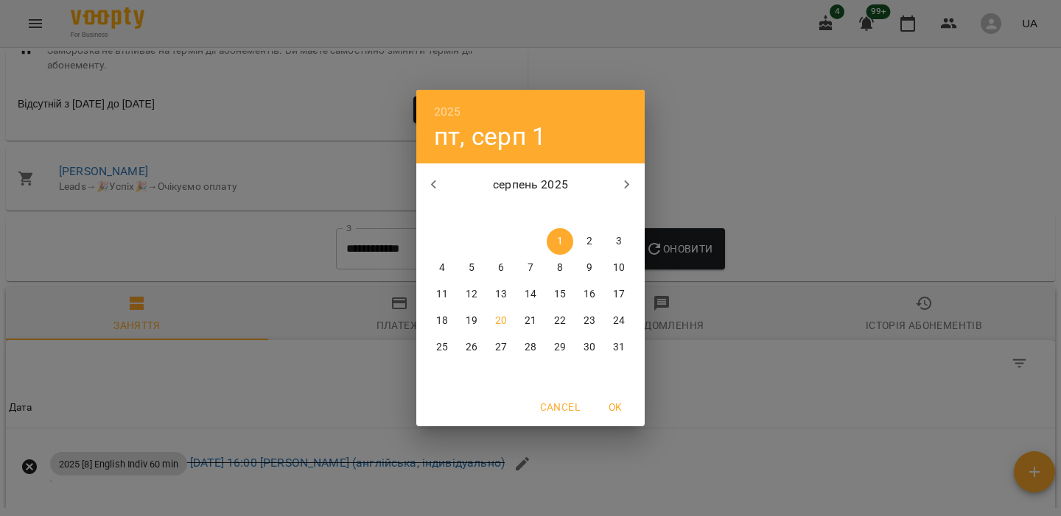
click at [457, 186] on p "серпень 2025" at bounding box center [531, 185] width 158 height 18
click at [441, 186] on icon "button" at bounding box center [434, 185] width 18 height 18
click at [609, 236] on span "1" at bounding box center [619, 241] width 27 height 15
type input "**********"
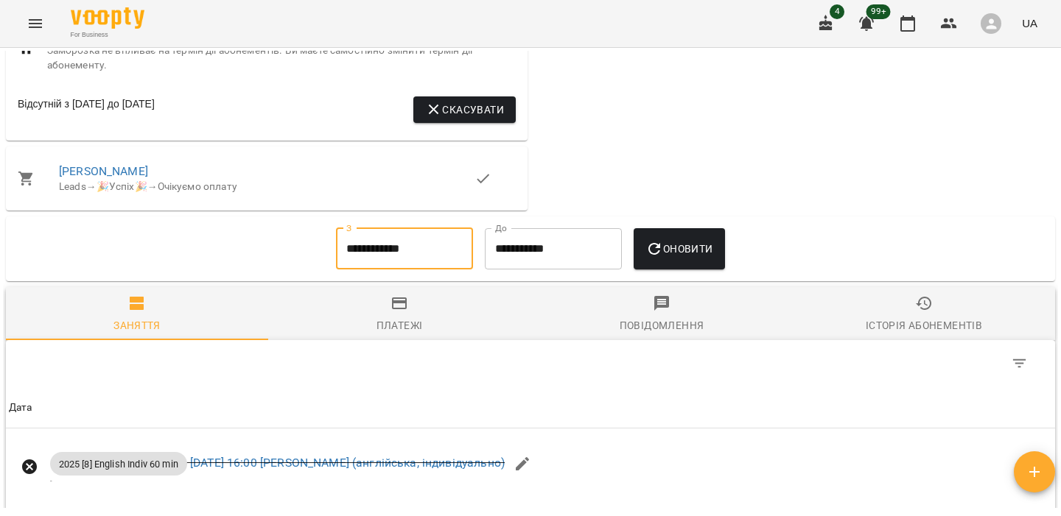
click at [673, 243] on button "Оновити" at bounding box center [679, 248] width 91 height 41
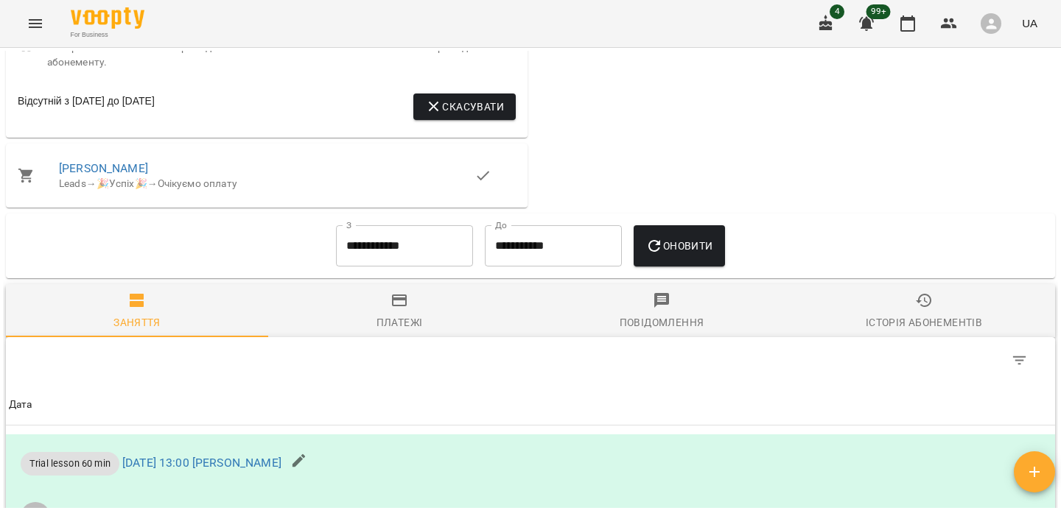
scroll to position [1019, 0]
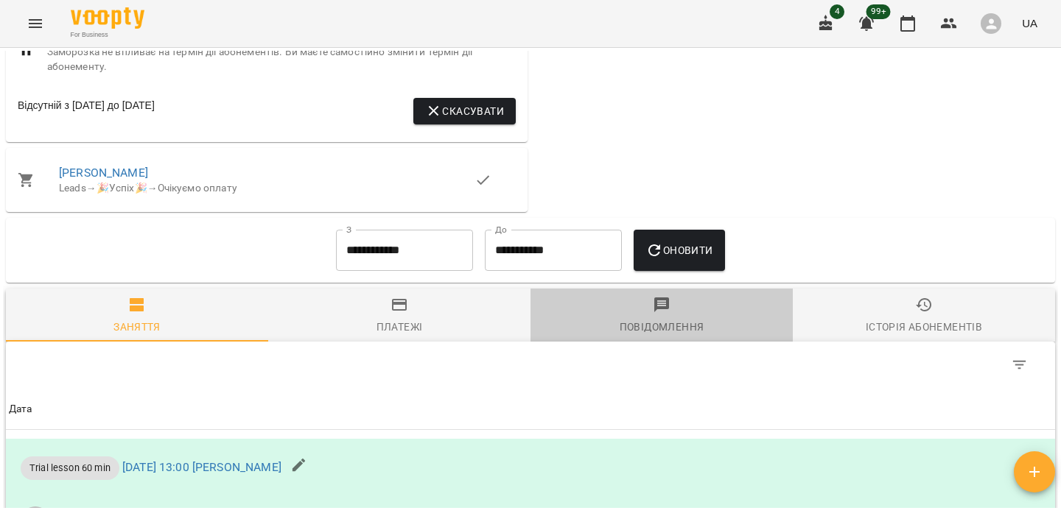
click at [655, 326] on div "Повідомлення" at bounding box center [662, 327] width 85 height 18
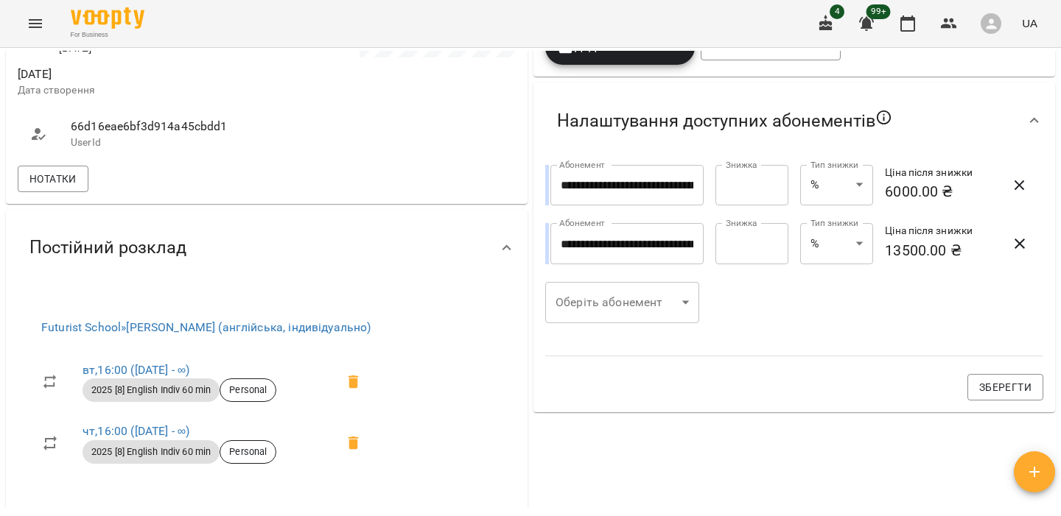
scroll to position [0, 0]
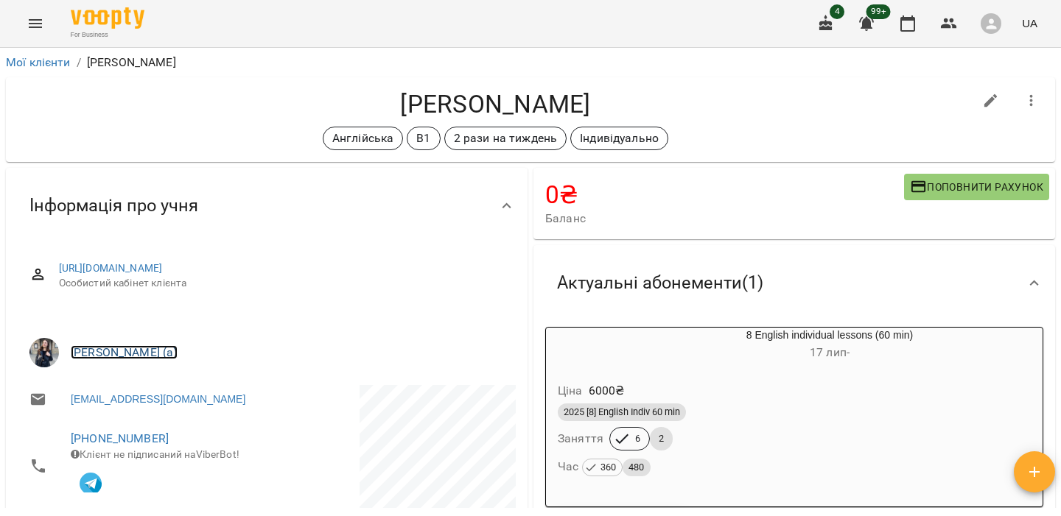
click at [168, 348] on link "[PERSON_NAME] (а)" at bounding box center [124, 353] width 107 height 14
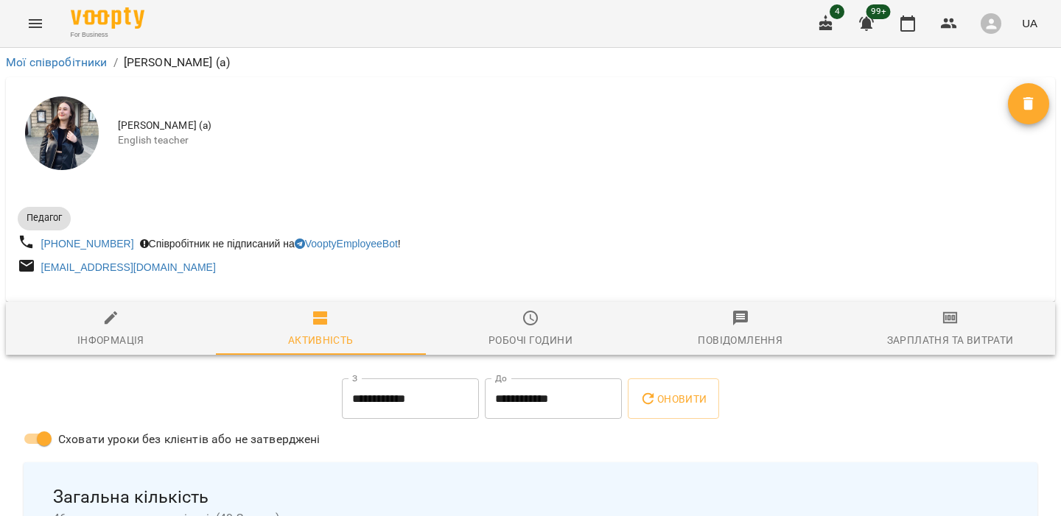
click at [700, 334] on div "Повідомлення" at bounding box center [740, 341] width 85 height 18
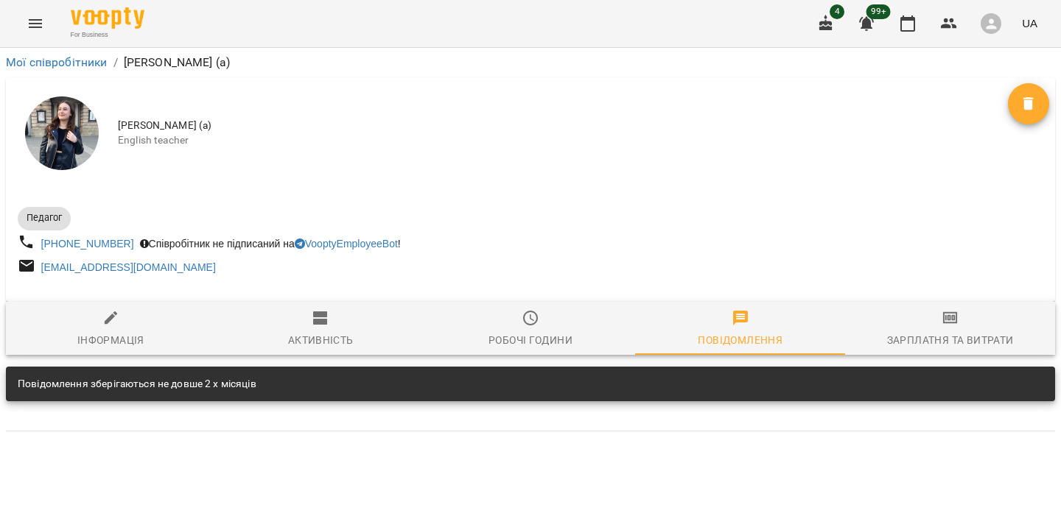
click at [517, 391] on div "Повідомлення зберігаються не довше 2 х місяців" at bounding box center [530, 384] width 1049 height 35
click at [595, 250] on div "Педагог +380987750098 Співробітник не підписаний на VooptyEmployeeBot ! mariato…" at bounding box center [530, 239] width 1031 height 83
click at [914, 16] on icon "button" at bounding box center [908, 24] width 18 height 18
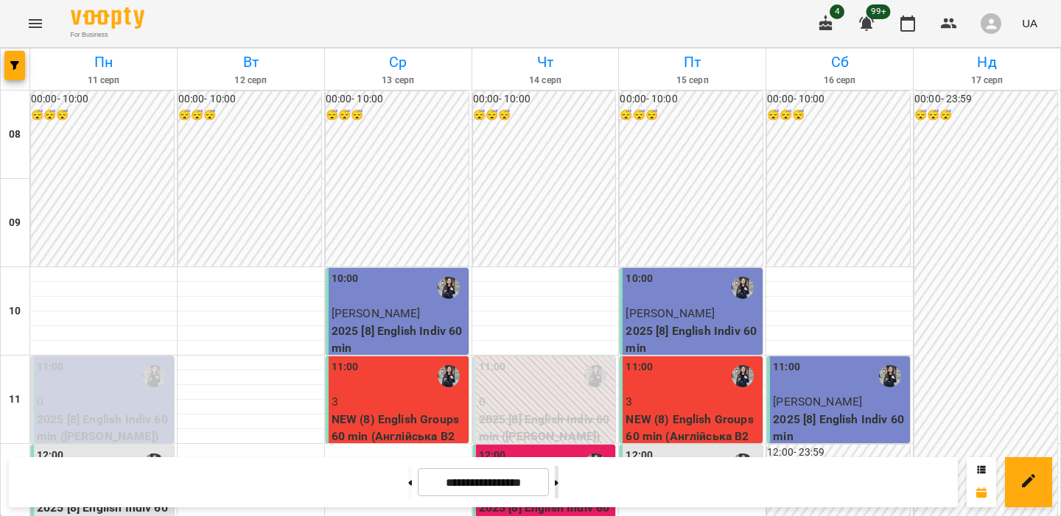
click at [558, 491] on button at bounding box center [557, 482] width 4 height 32
type input "**********"
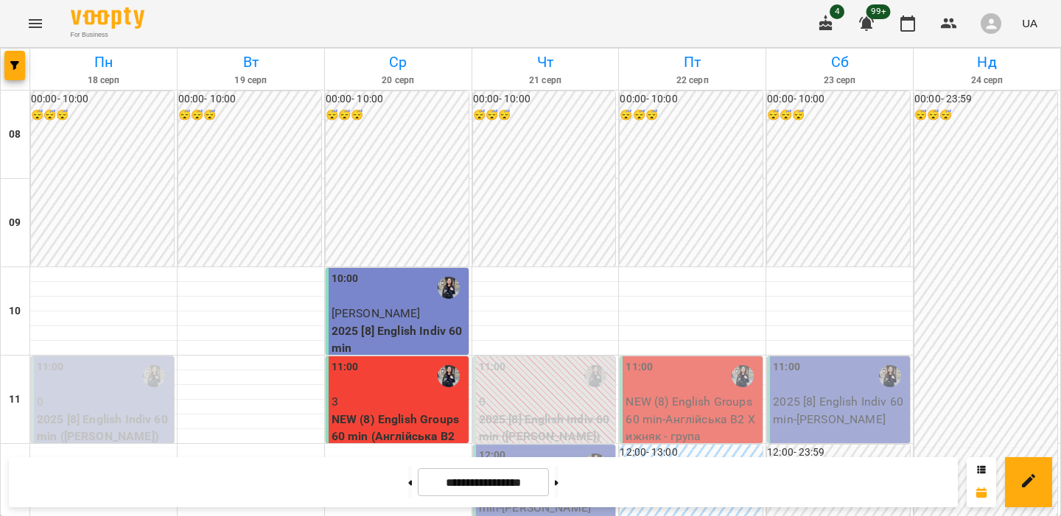
scroll to position [735, 0]
click at [10, 69] on span "button" at bounding box center [14, 65] width 21 height 9
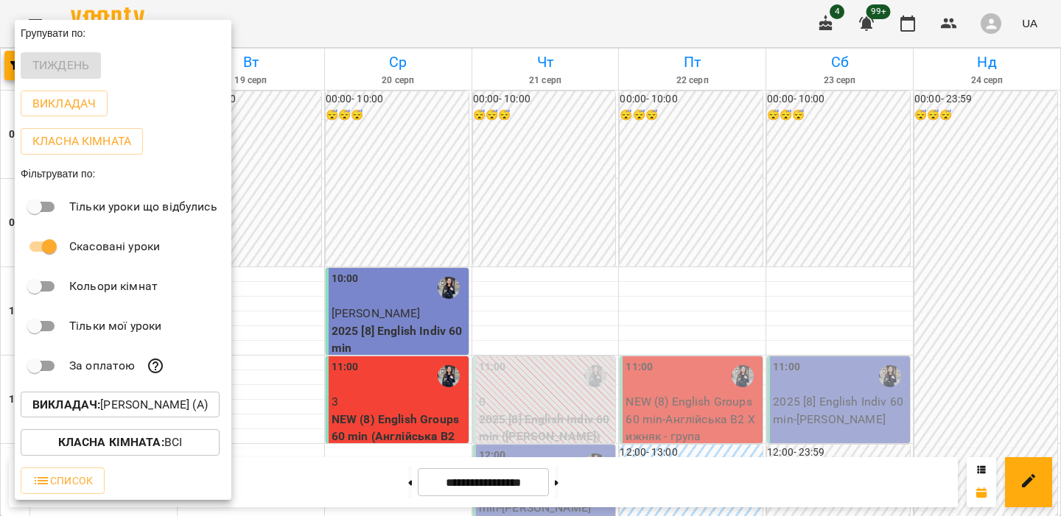
click at [140, 423] on div "Викладач : Хижняк Марія Сергіївна (а)" at bounding box center [123, 405] width 217 height 38
click at [142, 414] on p "Викладач : Хижняк Марія Сергіївна (а)" at bounding box center [119, 405] width 175 height 18
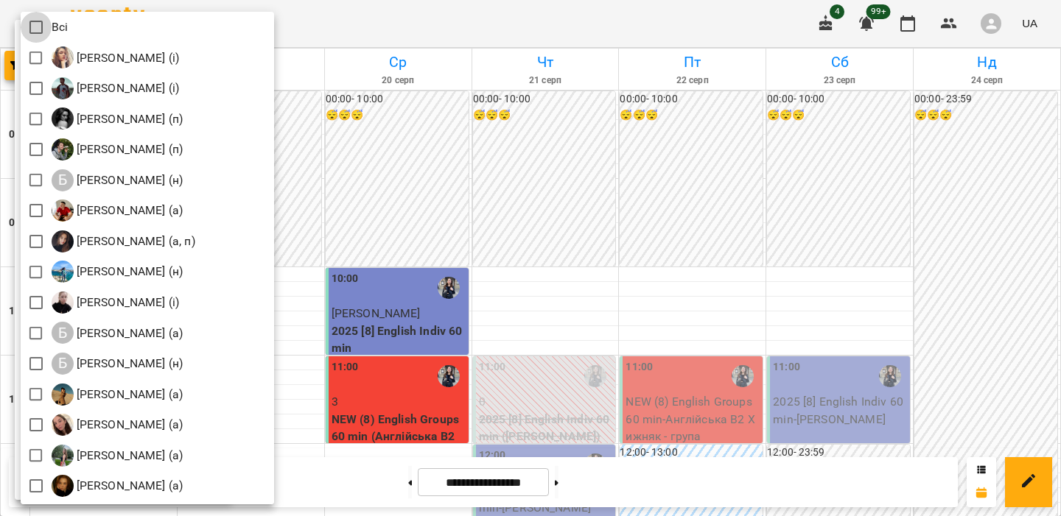
click at [439, 115] on div at bounding box center [530, 258] width 1061 height 516
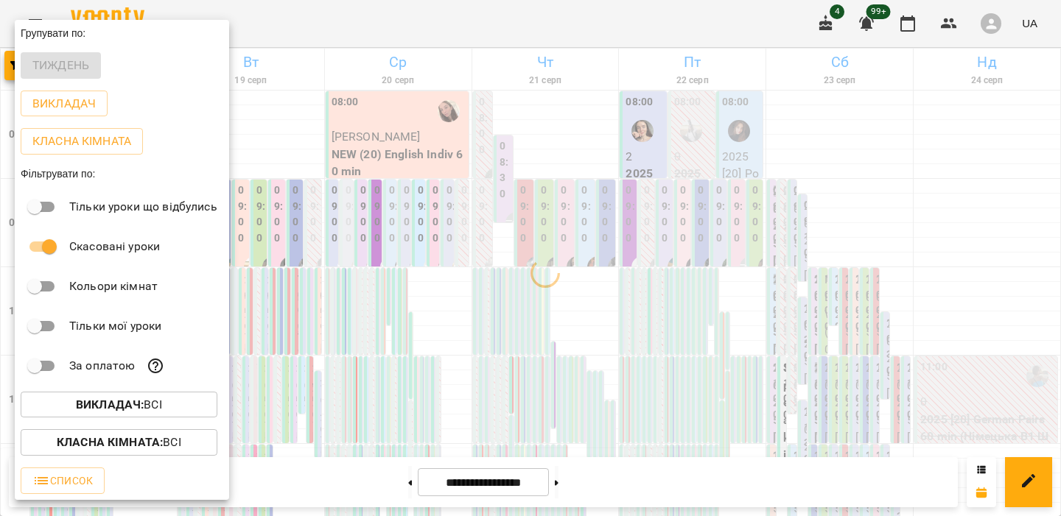
click at [375, 127] on div at bounding box center [530, 258] width 1061 height 516
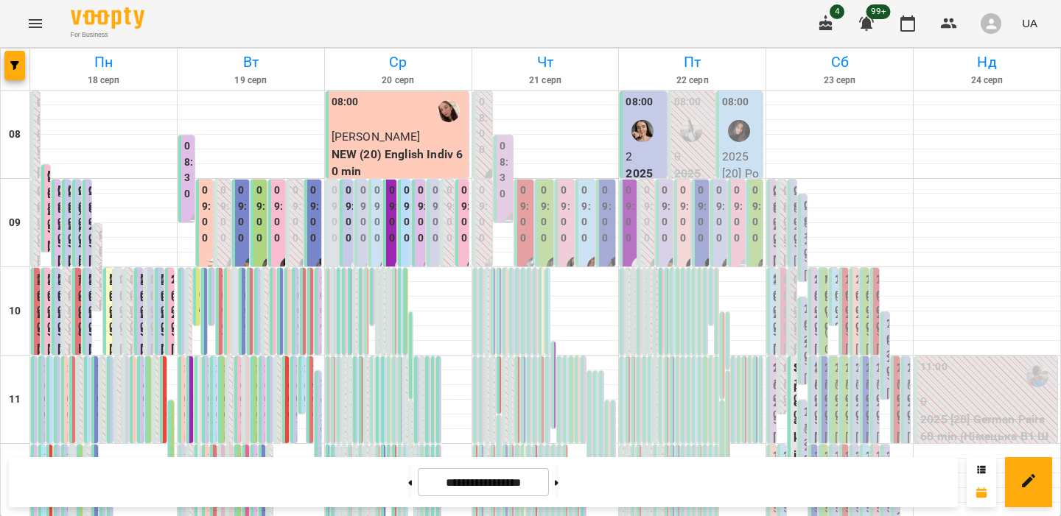
scroll to position [613, 0]
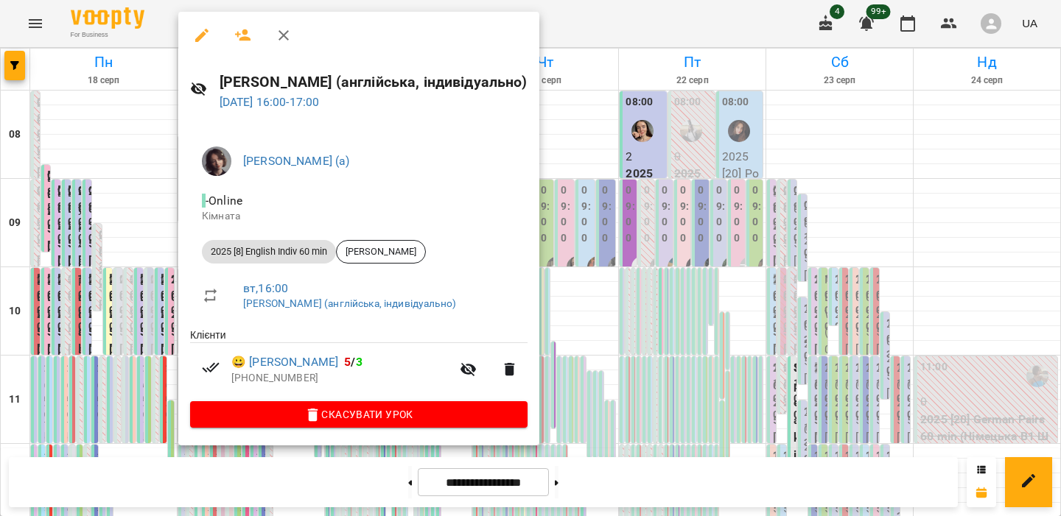
click at [160, 232] on div at bounding box center [530, 258] width 1061 height 516
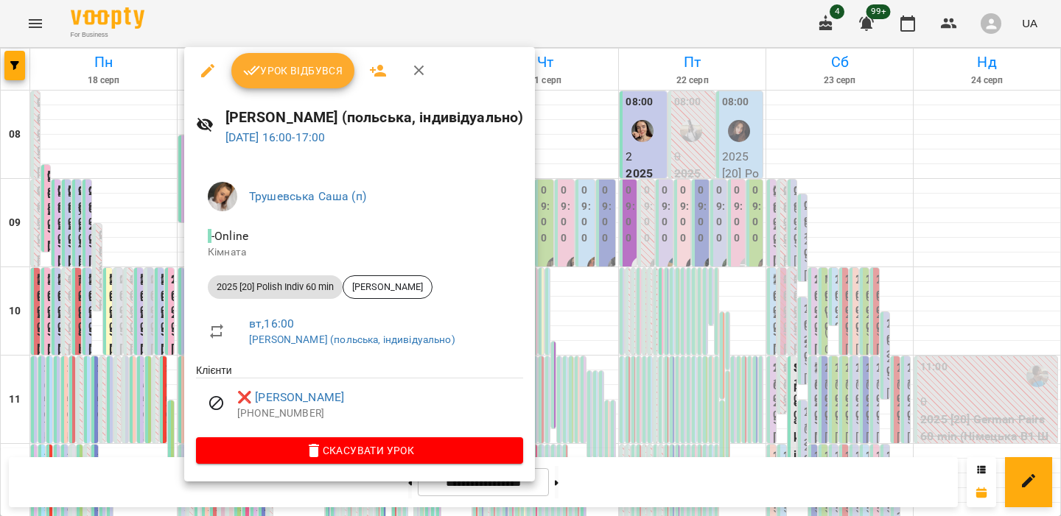
click at [155, 238] on div at bounding box center [530, 258] width 1061 height 516
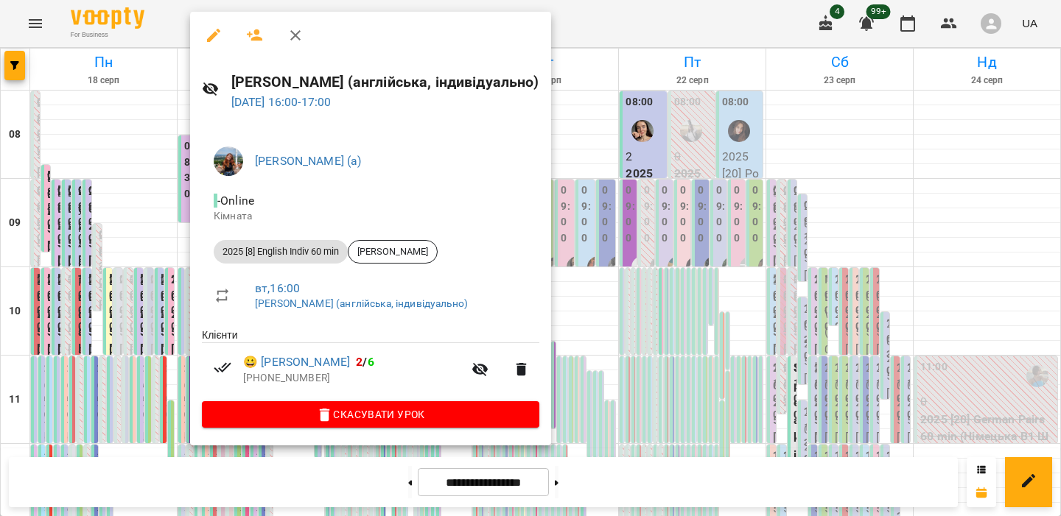
click at [164, 221] on div at bounding box center [530, 258] width 1061 height 516
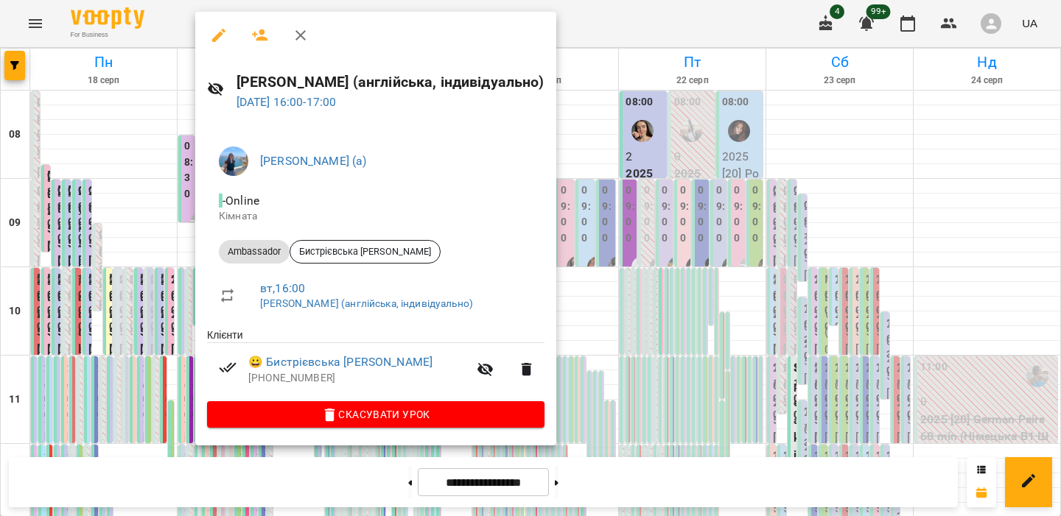
click at [155, 233] on div at bounding box center [530, 258] width 1061 height 516
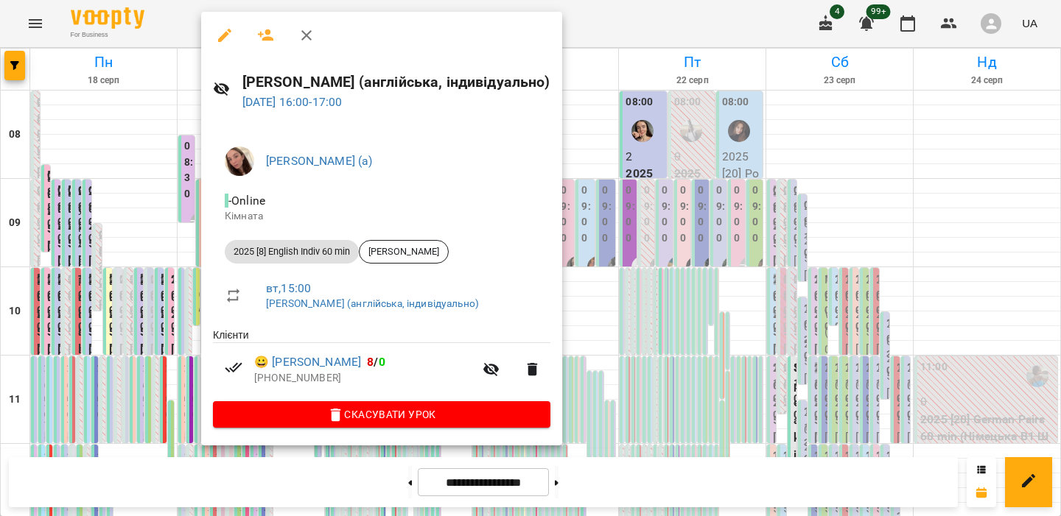
click at [133, 227] on div at bounding box center [530, 258] width 1061 height 516
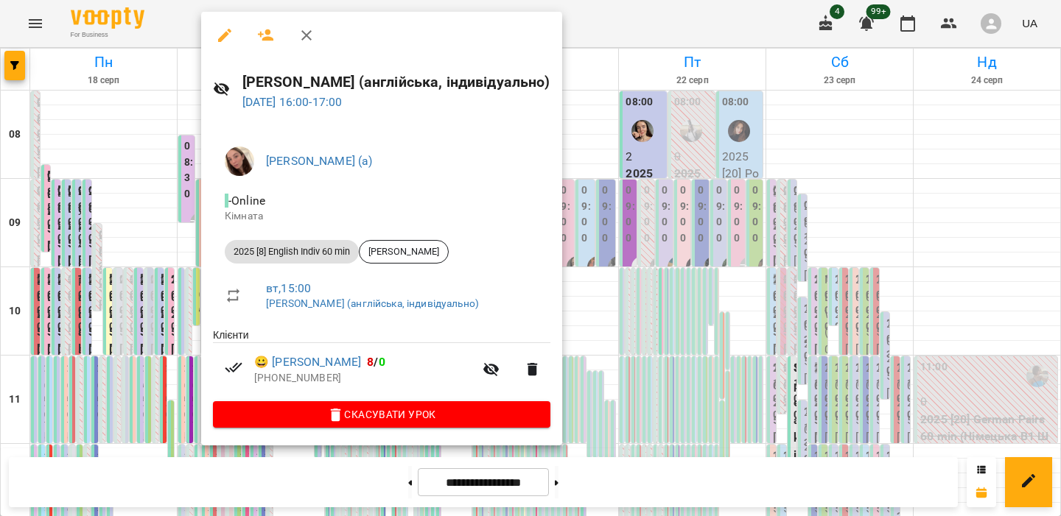
click at [174, 226] on div at bounding box center [530, 258] width 1061 height 516
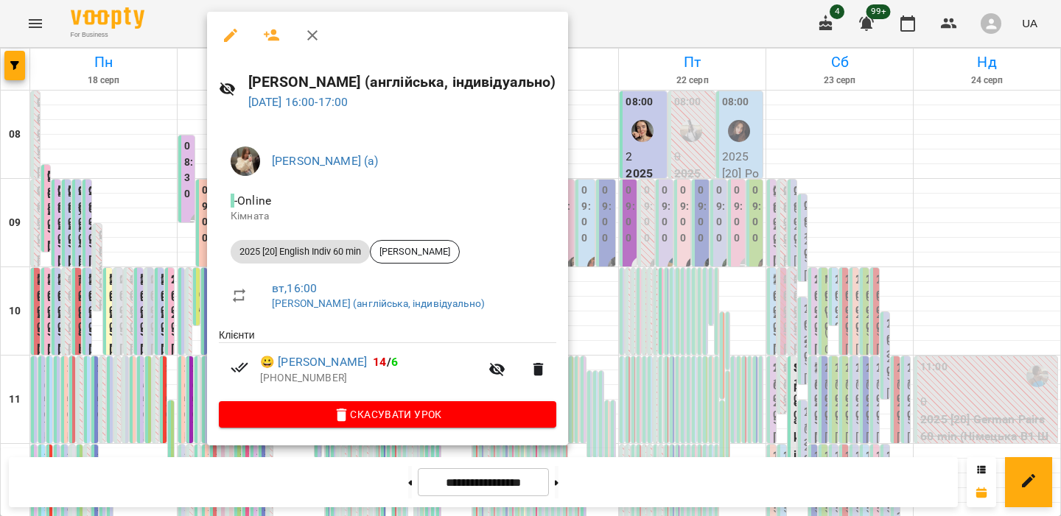
click at [158, 254] on div at bounding box center [530, 258] width 1061 height 516
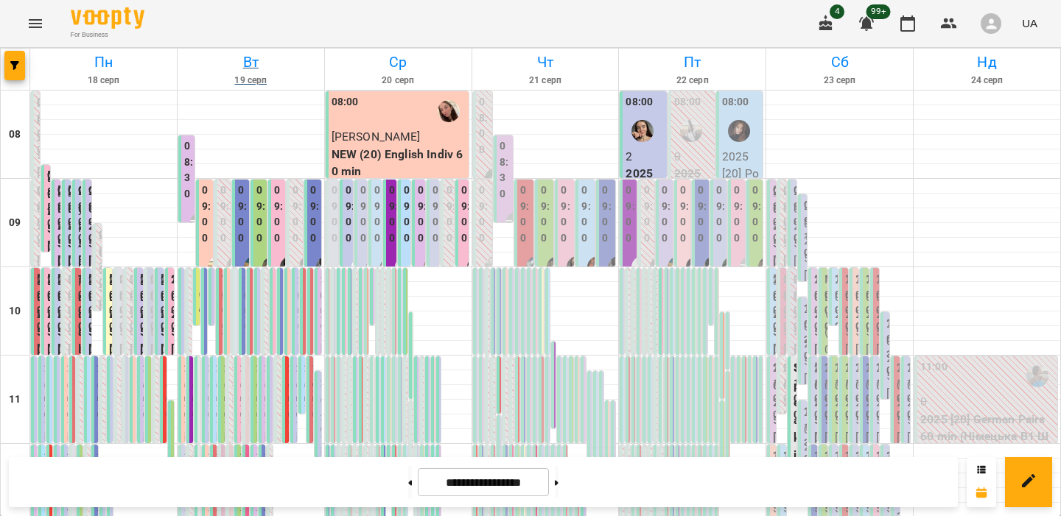
click at [252, 73] on h6 "Вт" at bounding box center [251, 62] width 142 height 23
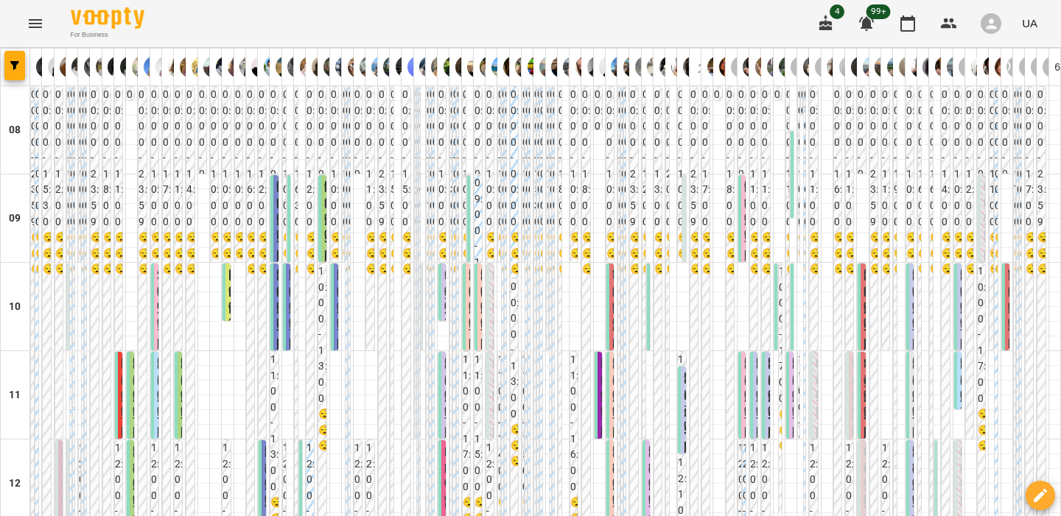
scroll to position [667, 0]
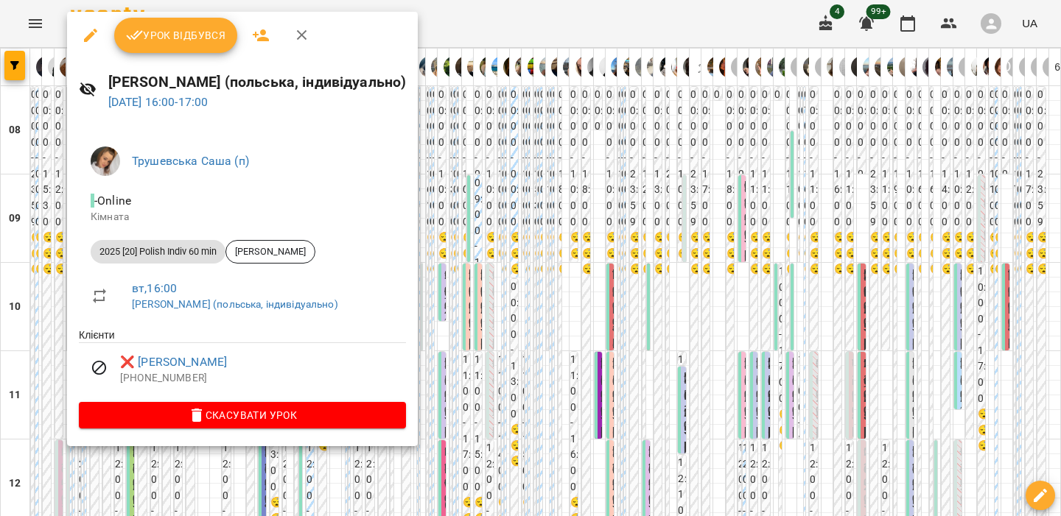
click at [53, 148] on div at bounding box center [530, 258] width 1061 height 516
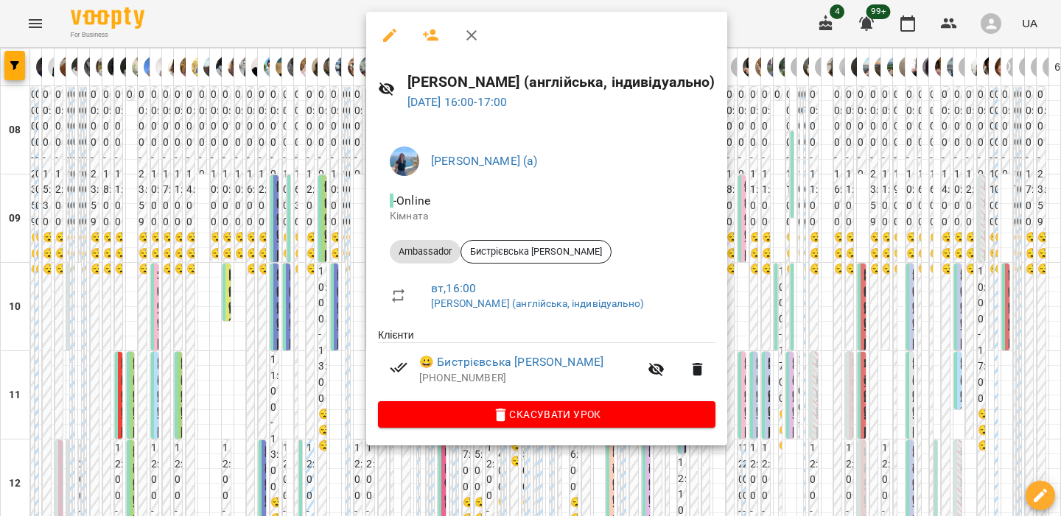
click at [308, 177] on div at bounding box center [530, 258] width 1061 height 516
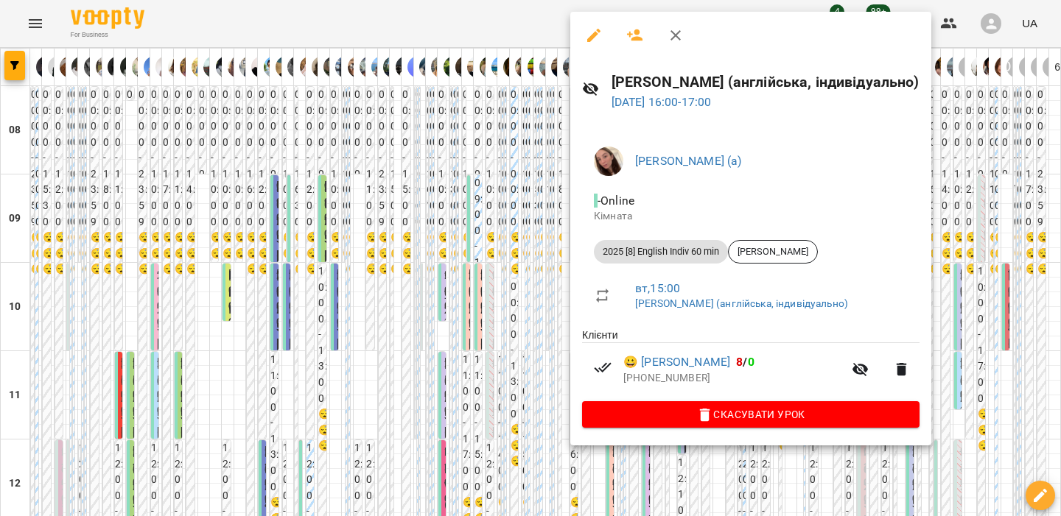
click at [537, 158] on div at bounding box center [530, 258] width 1061 height 516
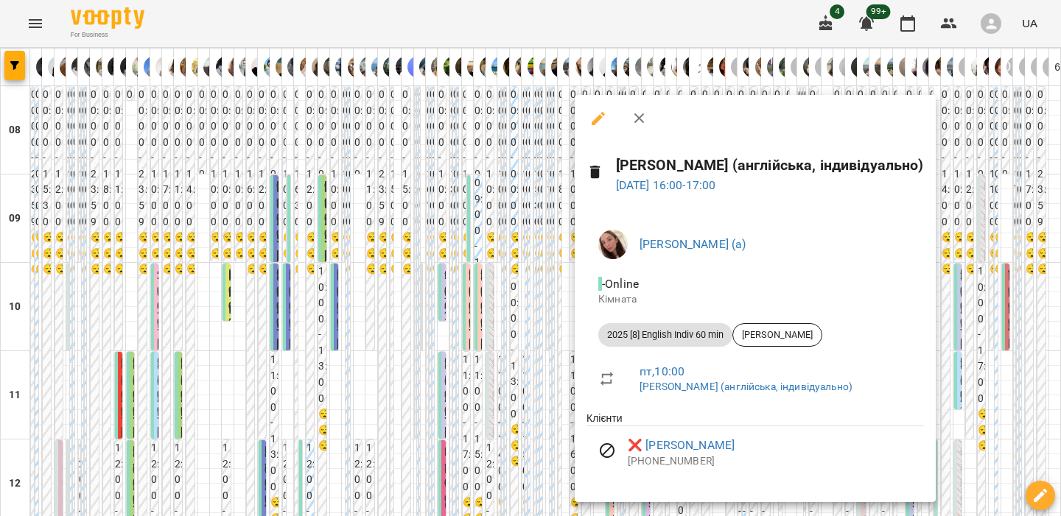
click at [539, 161] on div at bounding box center [530, 258] width 1061 height 516
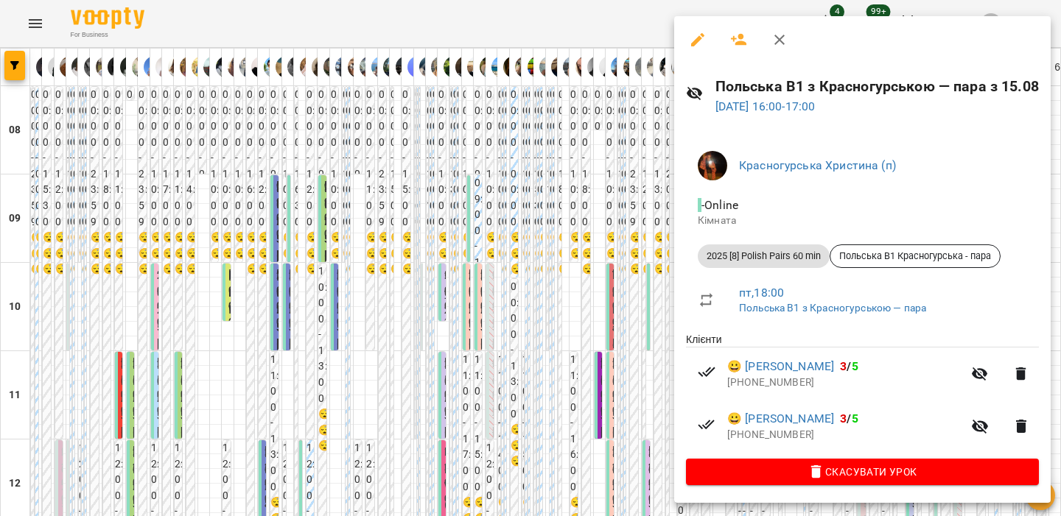
click at [654, 182] on div at bounding box center [530, 258] width 1061 height 516
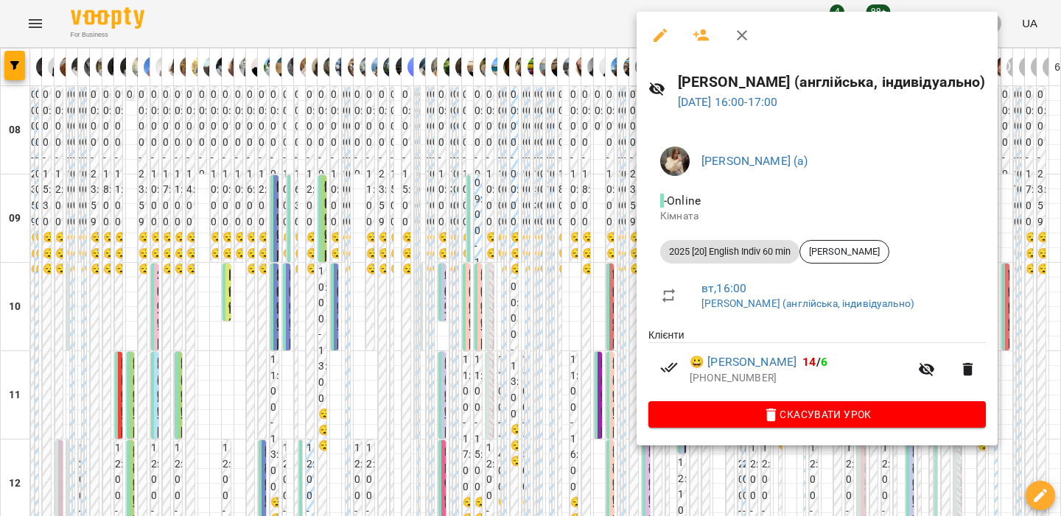
click at [581, 210] on div at bounding box center [530, 258] width 1061 height 516
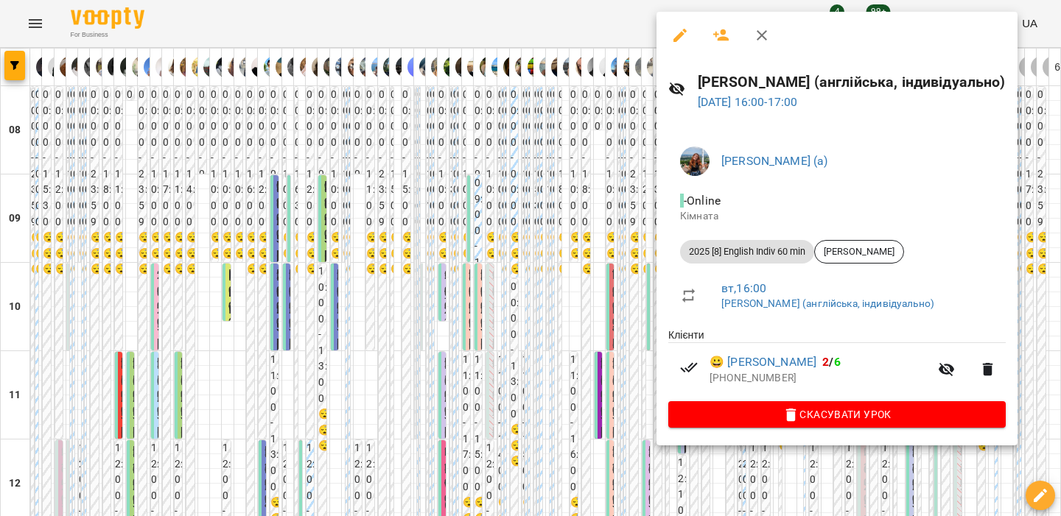
click at [603, 231] on div at bounding box center [530, 258] width 1061 height 516
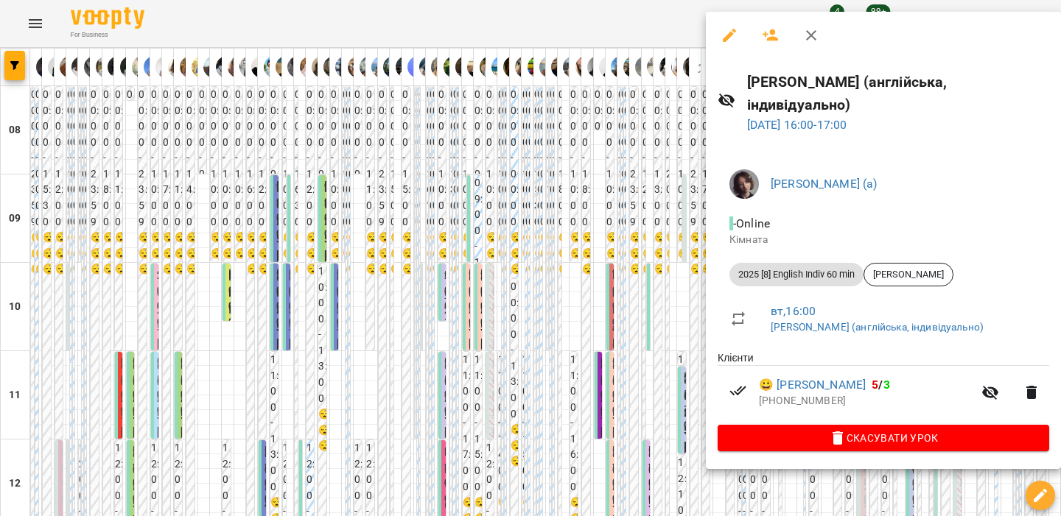
click at [665, 217] on div at bounding box center [530, 258] width 1061 height 516
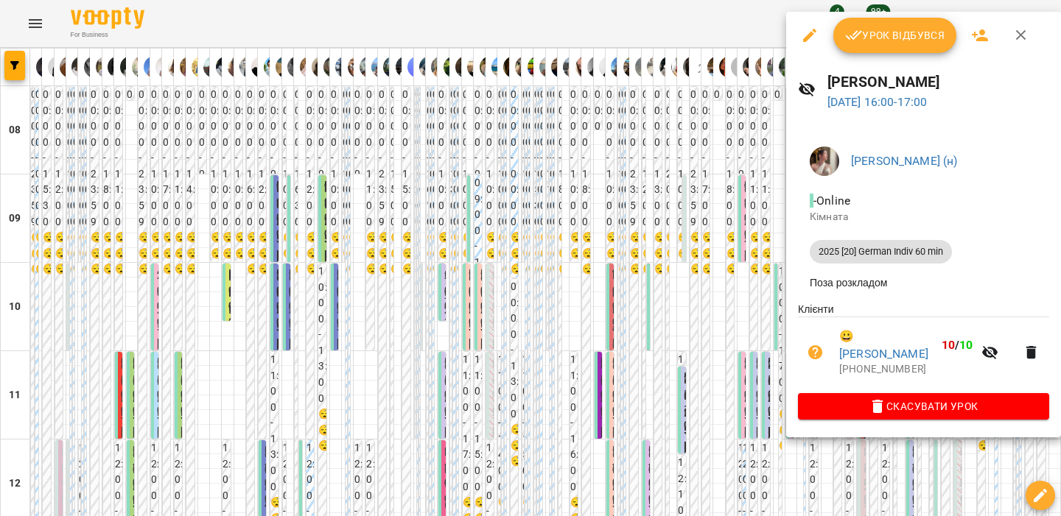
click at [733, 223] on div at bounding box center [530, 258] width 1061 height 516
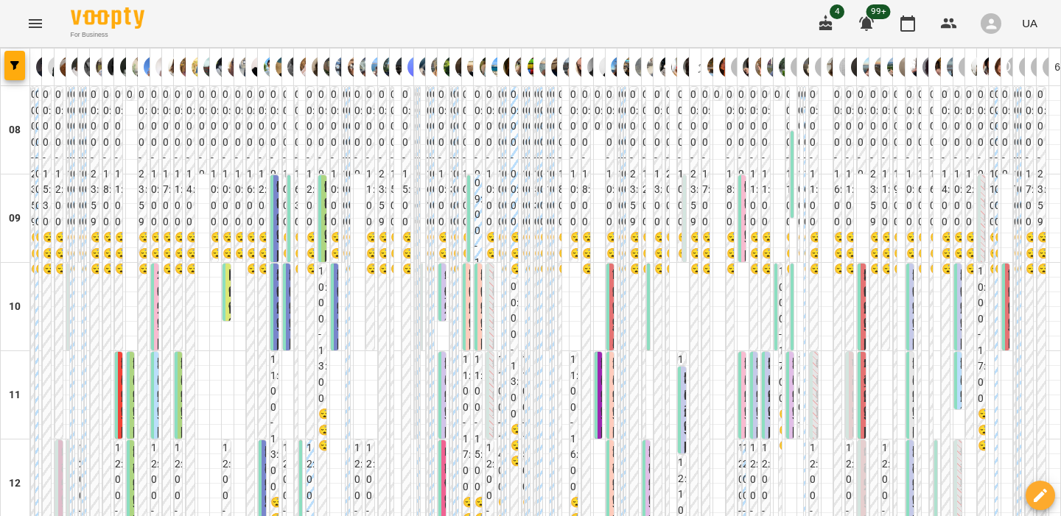
scroll to position [0, 0]
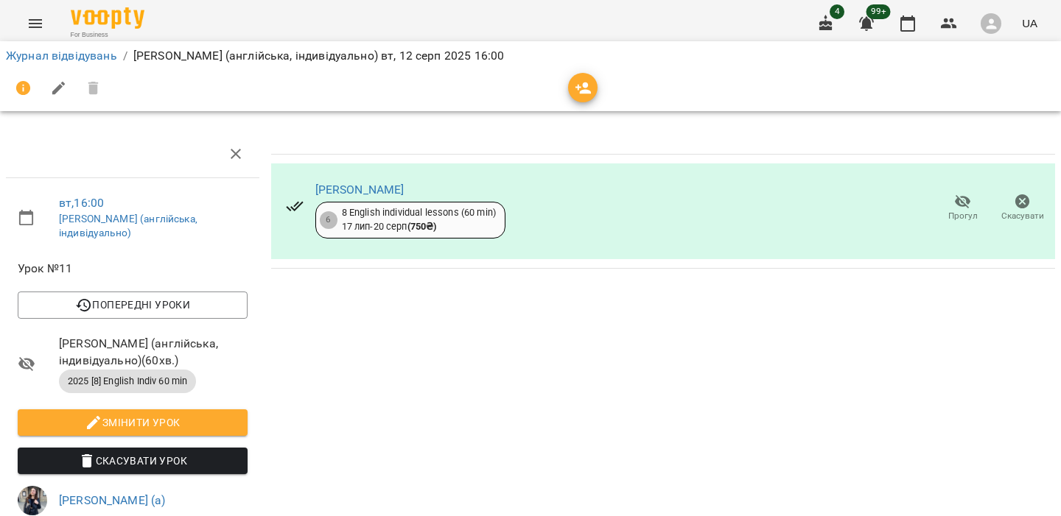
scroll to position [230, 0]
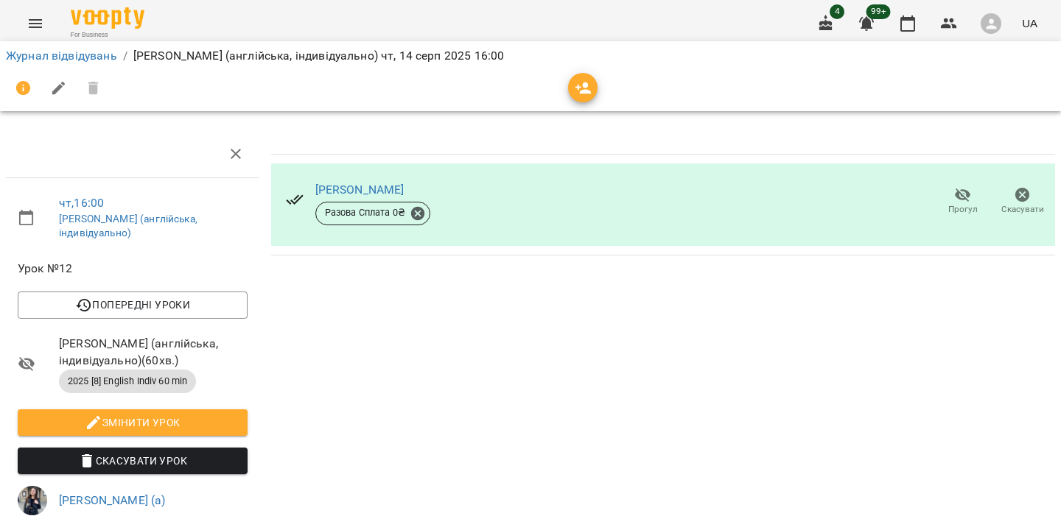
scroll to position [192, 0]
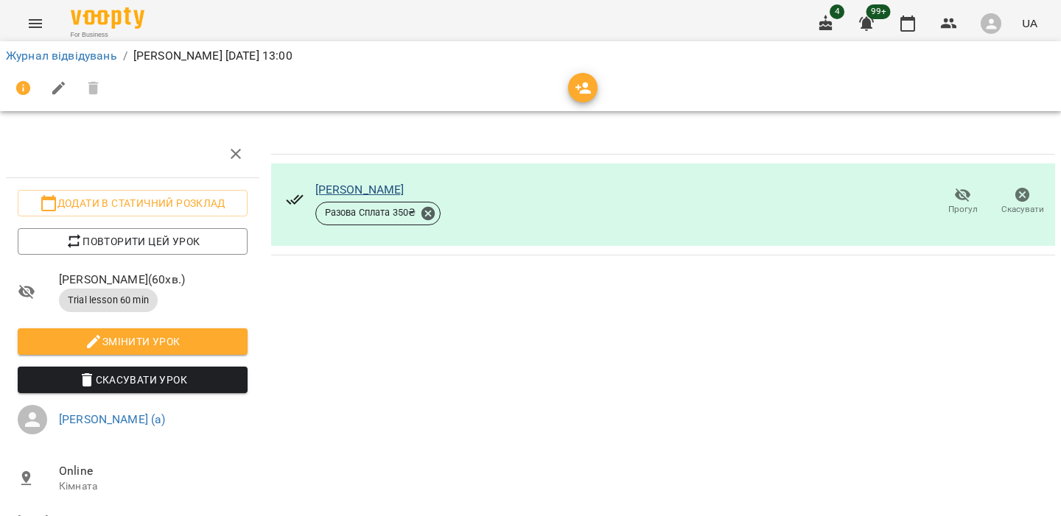
scroll to position [77, 0]
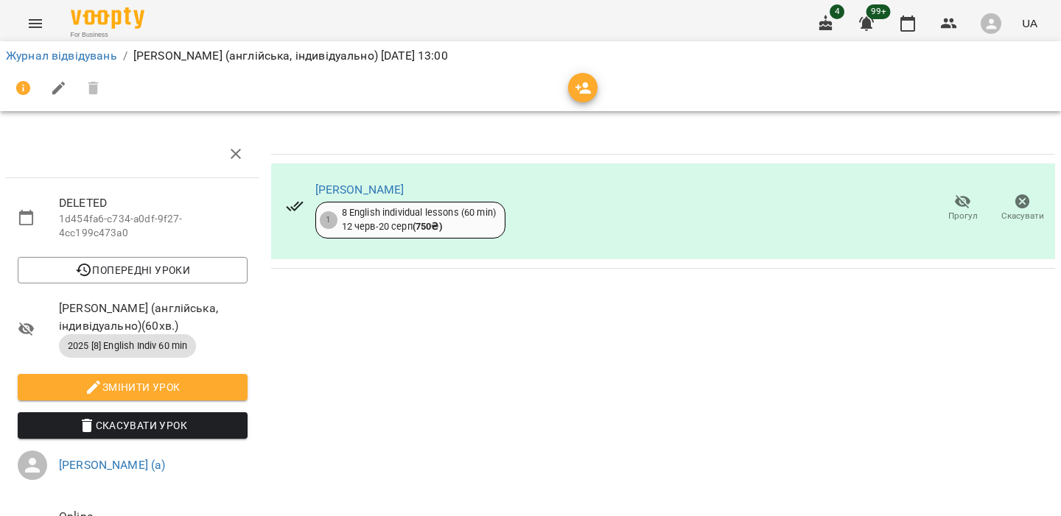
scroll to position [158, 0]
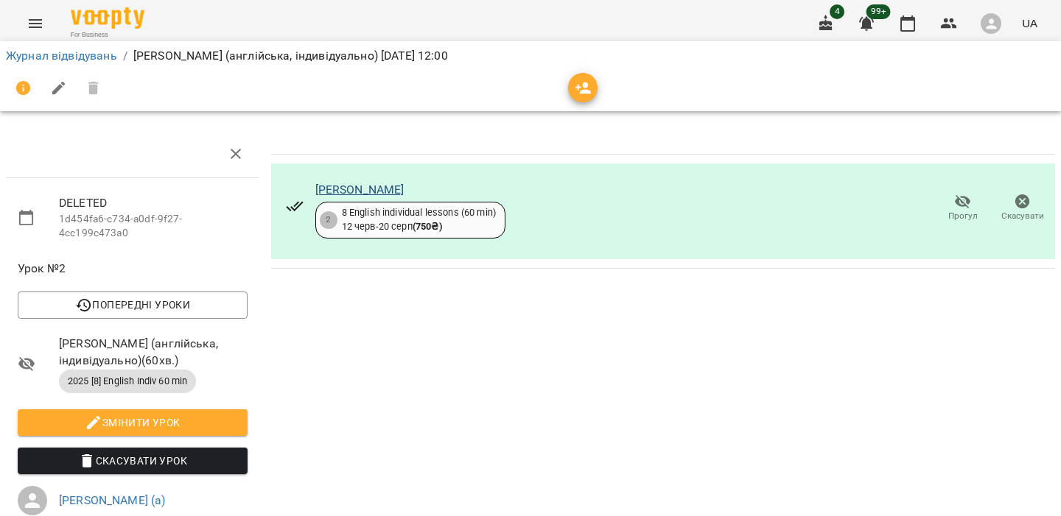
scroll to position [192, 0]
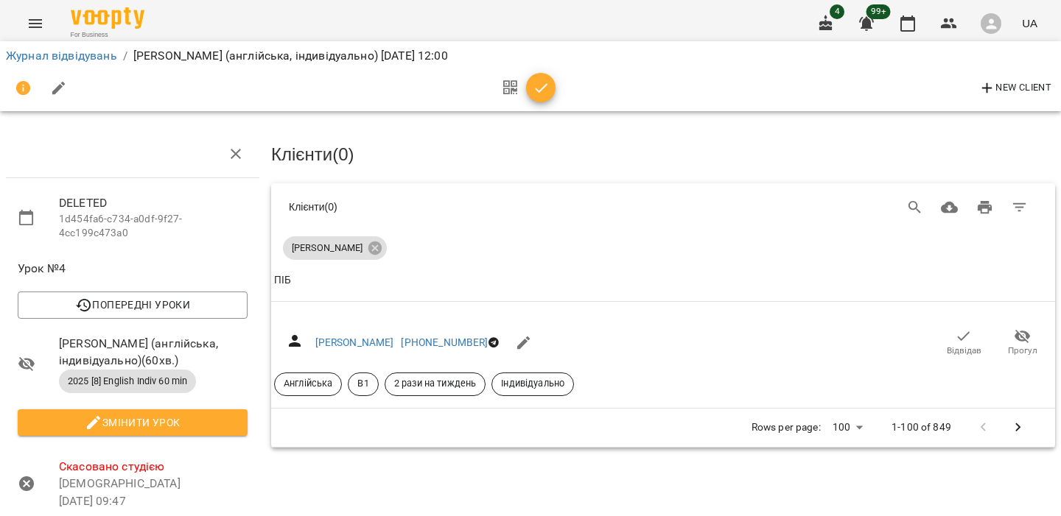
scroll to position [239, 0]
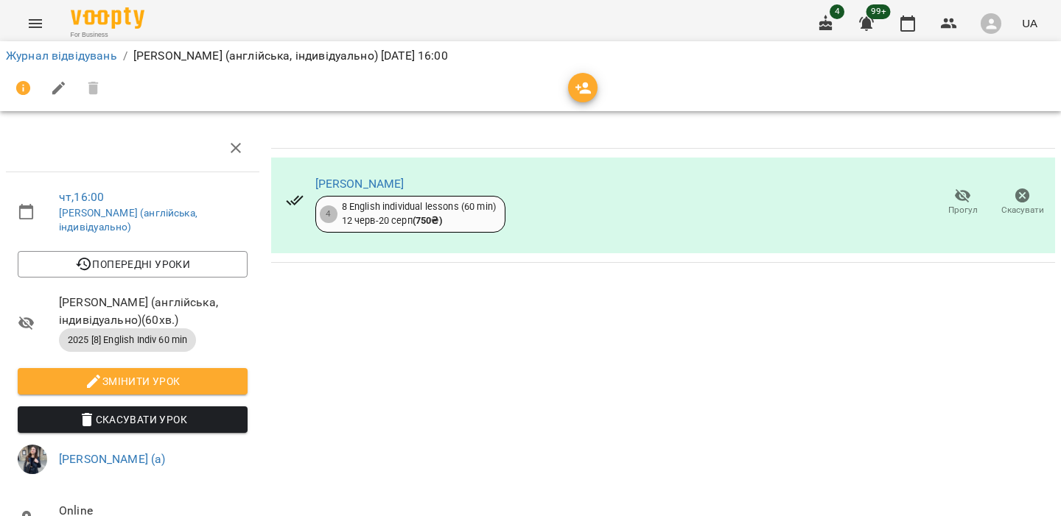
scroll to position [212, 0]
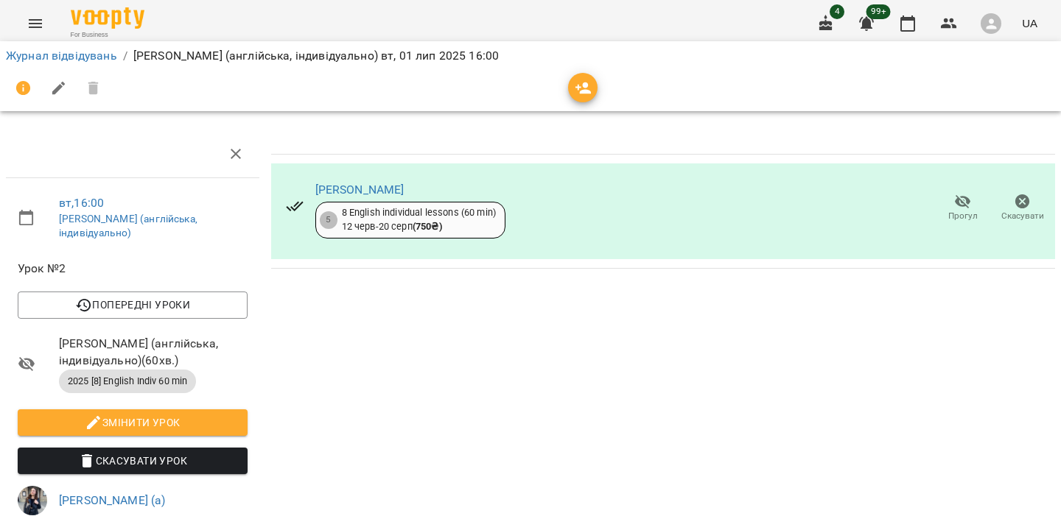
scroll to position [210, 0]
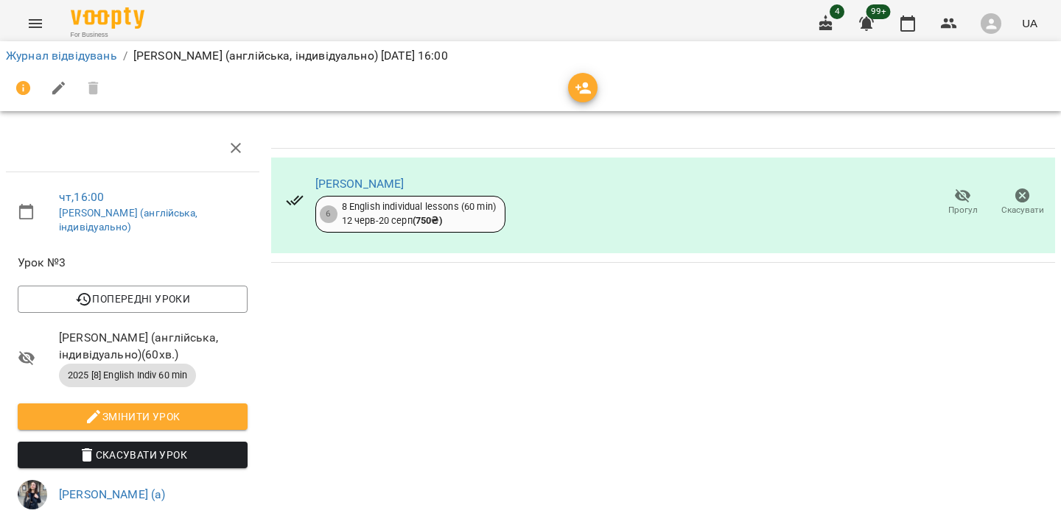
scroll to position [210, 0]
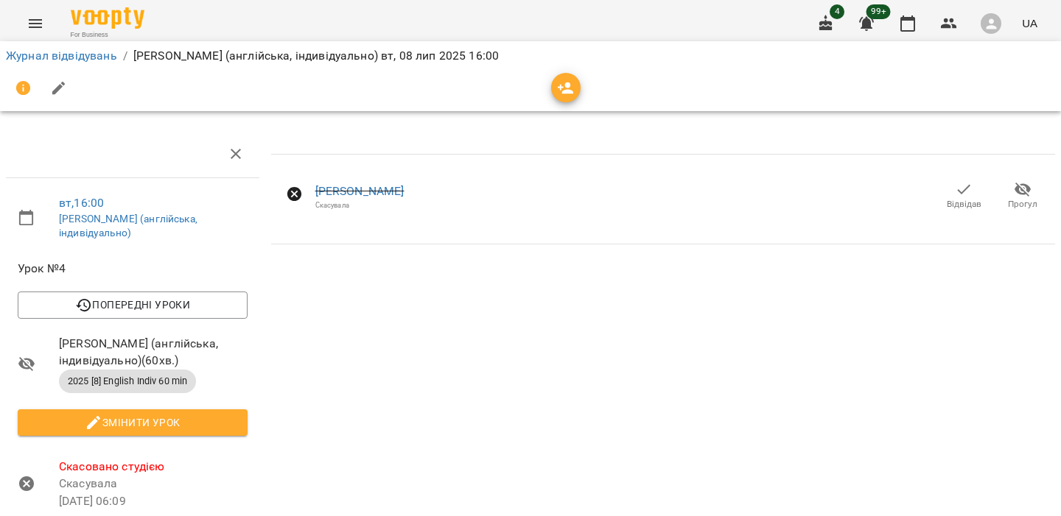
scroll to position [295, 0]
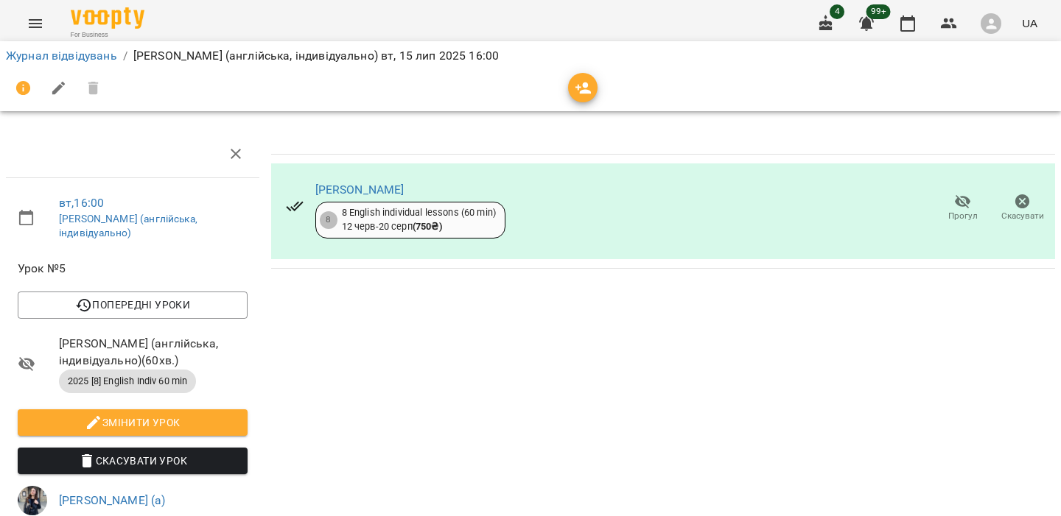
scroll to position [192, 0]
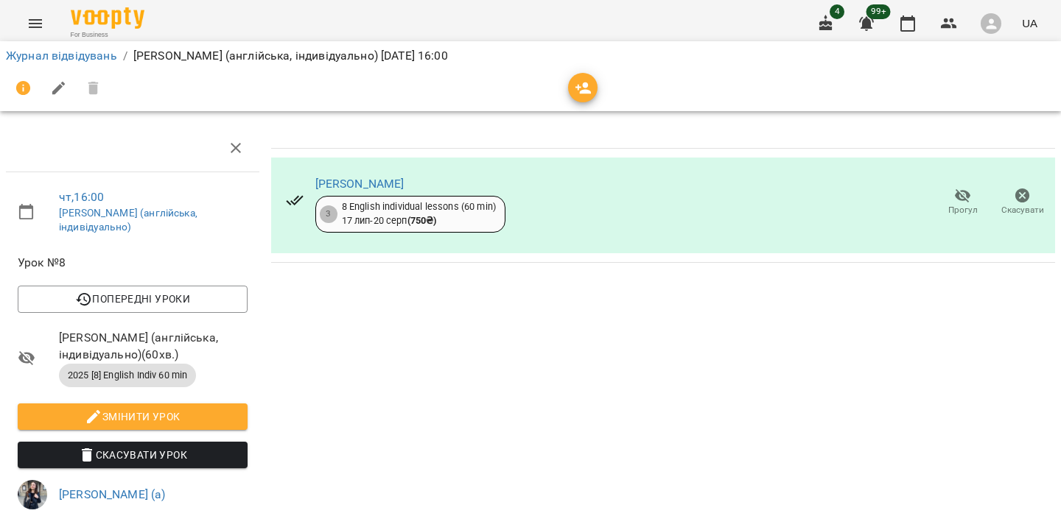
scroll to position [192, 0]
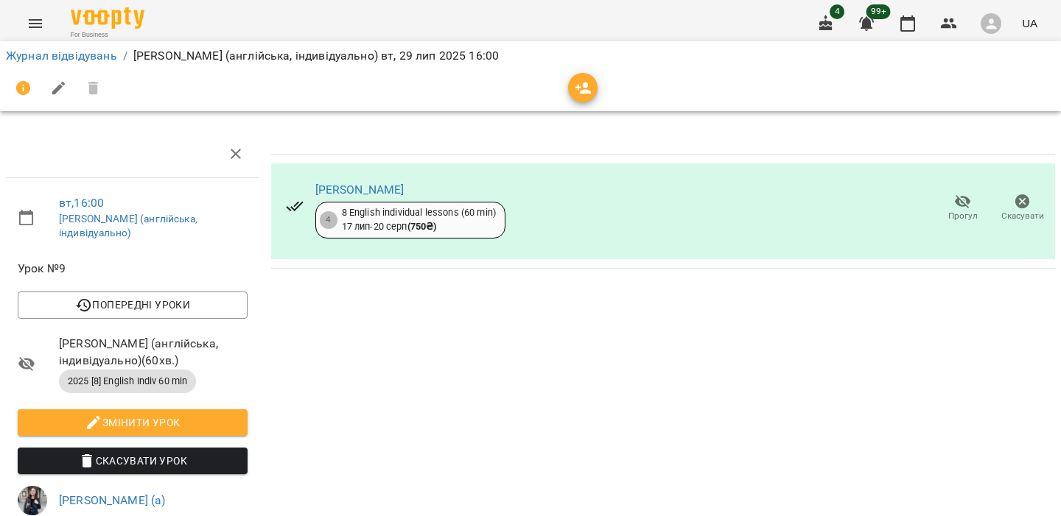
scroll to position [192, 0]
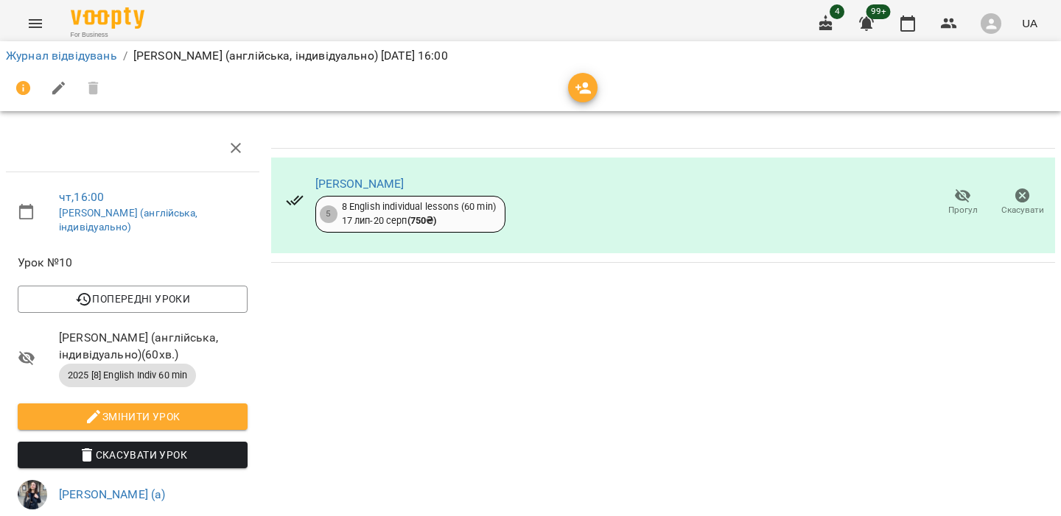
scroll to position [192, 0]
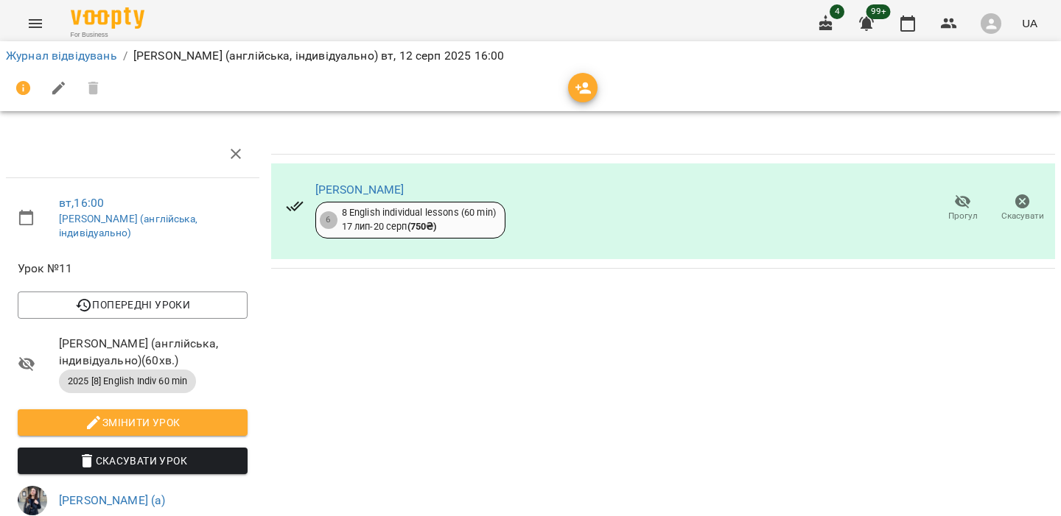
scroll to position [230, 0]
